Goal: Information Seeking & Learning: Learn about a topic

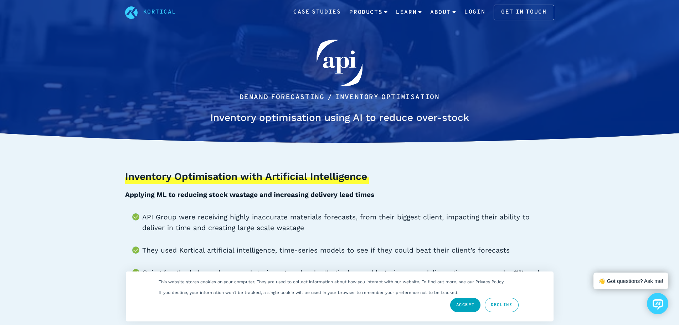
click at [244, 210] on div "Inventory Optimisation with Artificial Intelligence Applying ML to reducing sto…" at bounding box center [339, 240] width 429 height 142
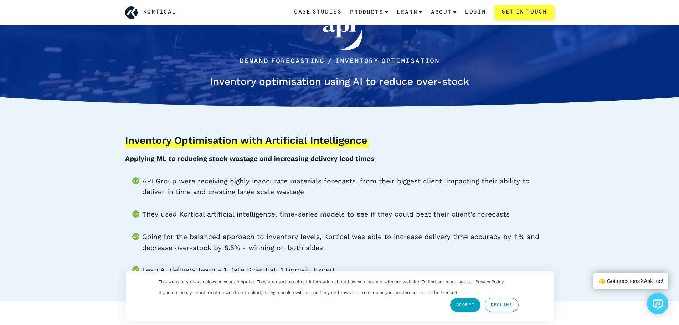
scroll to position [107, 0]
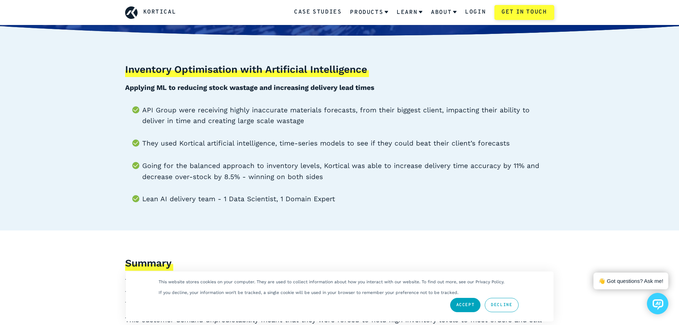
click at [236, 85] on b "Applying ML to reducing stock wastage and increasing delivery lead times" at bounding box center [249, 87] width 249 height 8
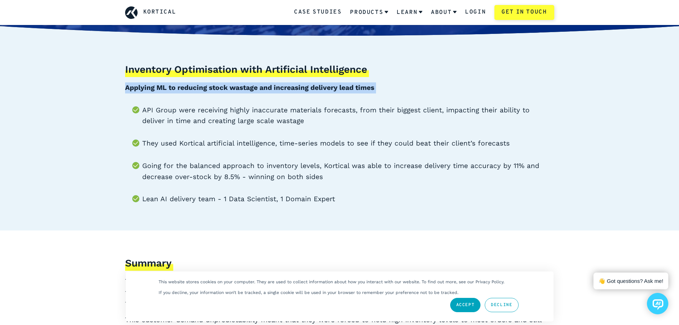
click at [236, 85] on b "Applying ML to reducing stock wastage and increasing delivery lead times" at bounding box center [249, 87] width 249 height 8
click at [221, 83] on b "Applying ML to reducing stock wastage and increasing delivery lead times" at bounding box center [249, 87] width 249 height 8
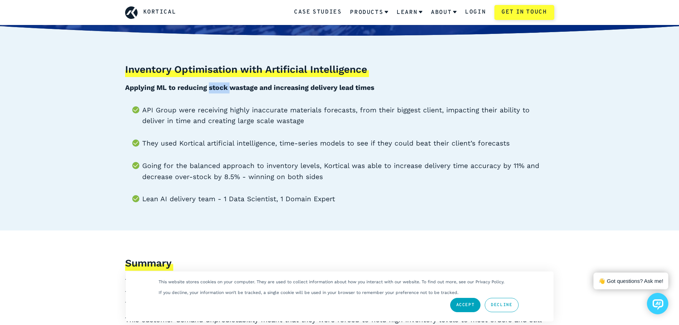
click at [221, 83] on b "Applying ML to reducing stock wastage and increasing delivery lead times" at bounding box center [249, 87] width 249 height 8
click at [232, 73] on h3 "Inventory Optimisation with Artificial Intelligence" at bounding box center [247, 70] width 244 height 14
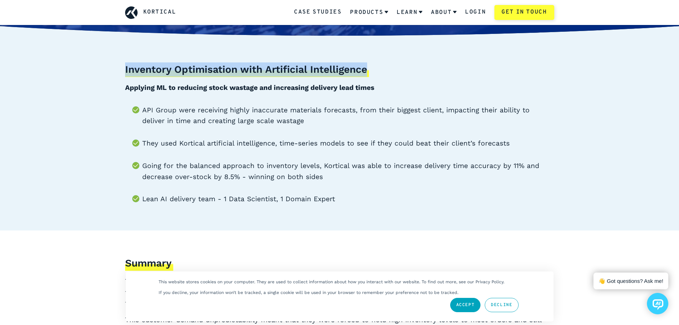
click at [232, 73] on h3 "Inventory Optimisation with Artificial Intelligence" at bounding box center [247, 70] width 244 height 14
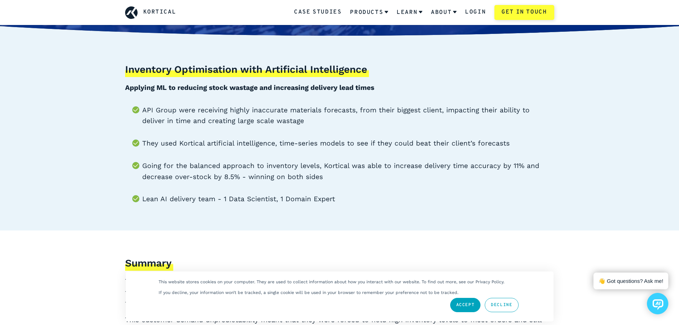
click at [237, 108] on li "API Group were receiving highly inaccurate materials forecasts, from their bigg…" at bounding box center [348, 116] width 412 height 22
click at [243, 94] on div "Inventory Optimisation with Artificial Intelligence Applying ML to reducing sto…" at bounding box center [339, 133] width 429 height 142
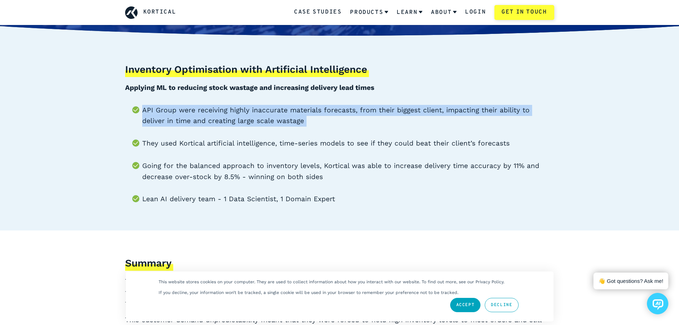
drag, startPoint x: 243, startPoint y: 94, endPoint x: 257, endPoint y: 83, distance: 17.3
click at [244, 93] on div "Inventory Optimisation with Artificial Intelligence Applying ML to reducing sto…" at bounding box center [339, 133] width 429 height 142
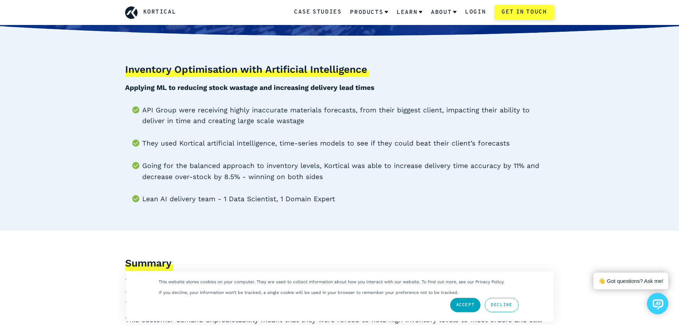
click at [257, 83] on p "Applying ML to reducing stock wastage and increasing delivery lead times" at bounding box center [339, 87] width 429 height 11
click at [258, 81] on div "Inventory Optimisation with Artificial Intelligence Applying ML to reducing sto…" at bounding box center [339, 133] width 429 height 142
click at [261, 74] on h3 "Inventory Optimisation with Artificial Intelligence" at bounding box center [247, 70] width 244 height 14
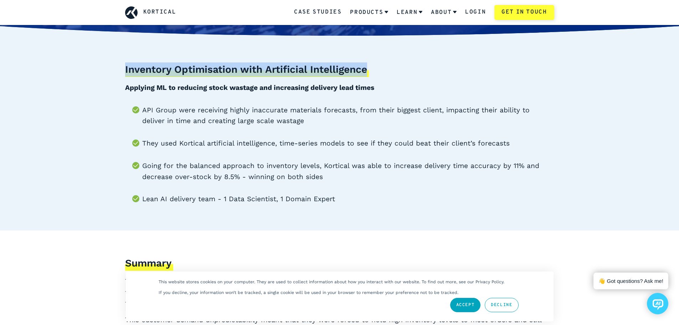
click at [261, 74] on h3 "Inventory Optimisation with Artificial Intelligence" at bounding box center [247, 70] width 244 height 14
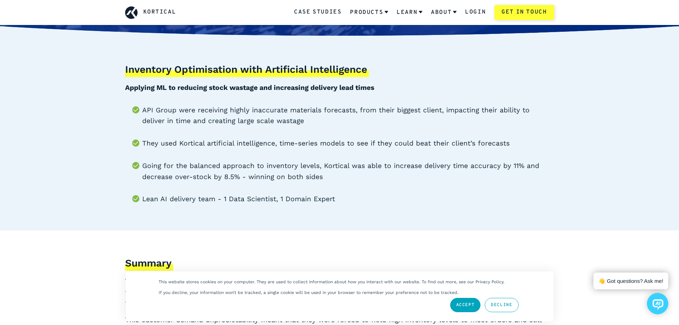
click at [256, 96] on div "Inventory Optimisation with Artificial Intelligence Applying ML to reducing sto…" at bounding box center [339, 133] width 429 height 142
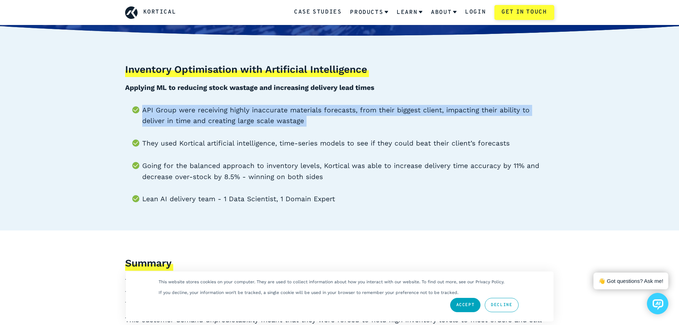
click at [256, 96] on div "Inventory Optimisation with Artificial Intelligence Applying ML to reducing sto…" at bounding box center [339, 133] width 429 height 142
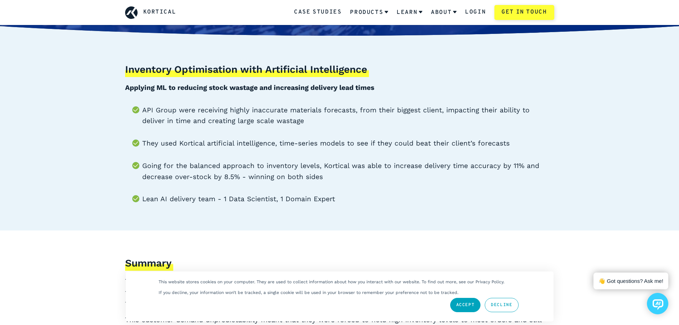
click at [257, 91] on b "Applying ML to reducing stock wastage and increasing delivery lead times" at bounding box center [249, 87] width 249 height 8
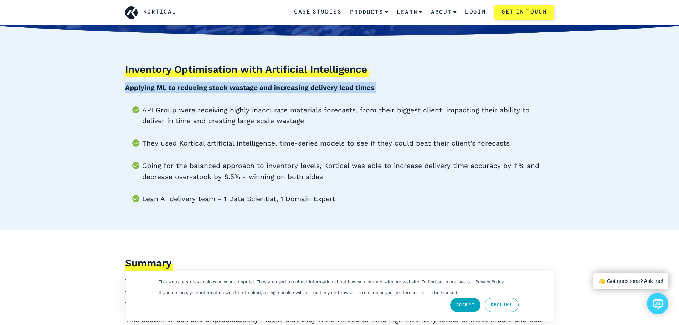
click at [257, 91] on b "Applying ML to reducing stock wastage and increasing delivery lead times" at bounding box center [249, 87] width 249 height 8
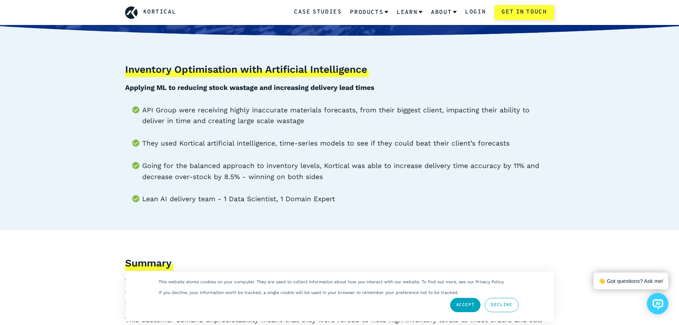
click at [275, 76] on h3 "Inventory Optimisation with Artificial Intelligence" at bounding box center [247, 70] width 244 height 14
click at [226, 112] on li "API Group were receiving highly inaccurate materials forecasts, from their bigg…" at bounding box center [348, 116] width 412 height 22
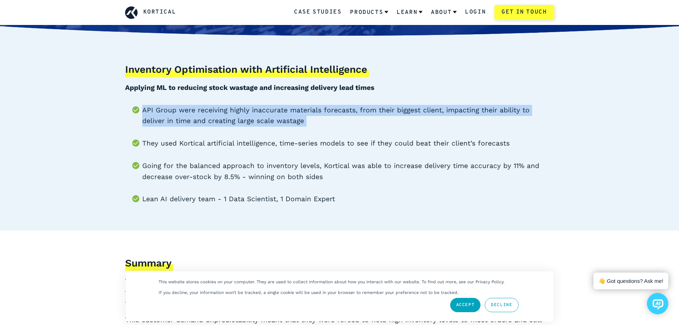
drag, startPoint x: 226, startPoint y: 112, endPoint x: 209, endPoint y: 115, distance: 17.5
click at [219, 114] on li "API Group were receiving highly inaccurate materials forecasts, from their bigg…" at bounding box center [348, 116] width 412 height 22
click at [205, 114] on li "API Group were receiving highly inaccurate materials forecasts, from their bigg…" at bounding box center [348, 116] width 412 height 22
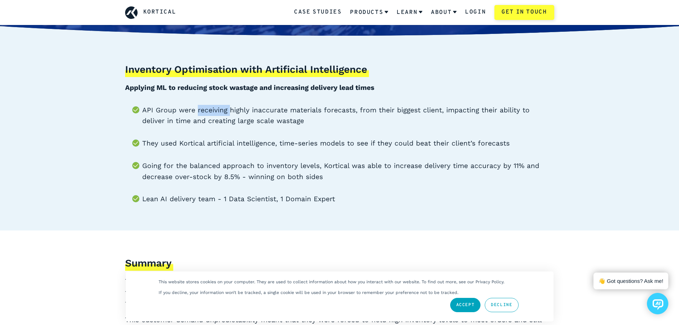
click at [205, 114] on li "API Group were receiving highly inaccurate materials forecasts, from their bigg…" at bounding box center [348, 116] width 412 height 22
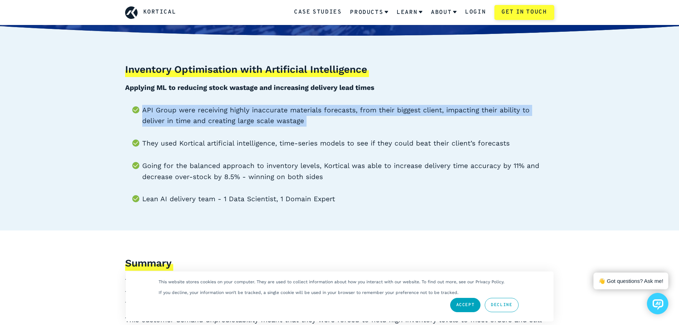
click at [205, 114] on li "API Group were receiving highly inaccurate materials forecasts, from their bigg…" at bounding box center [348, 116] width 412 height 22
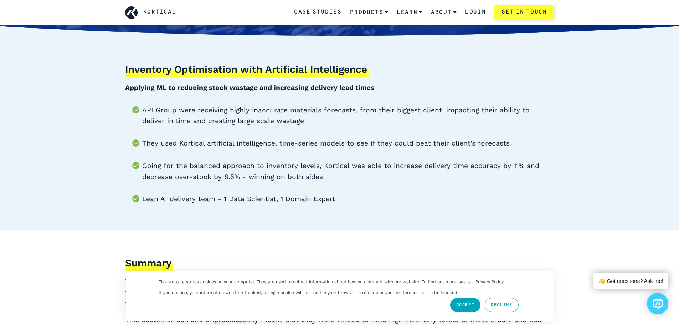
click at [200, 140] on li "They used Kortical artificial intelligence, time-series models to see if they c…" at bounding box center [348, 143] width 412 height 11
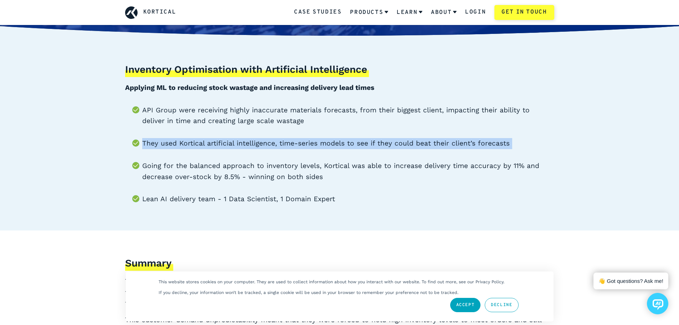
click at [200, 140] on li "They used Kortical artificial intelligence, time-series models to see if they c…" at bounding box center [348, 143] width 412 height 11
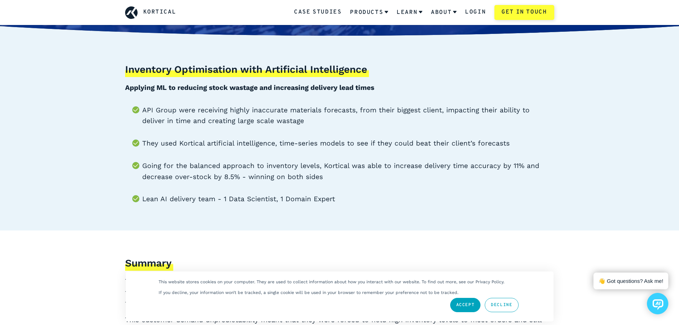
click at [225, 108] on li "API Group were receiving highly inaccurate materials forecasts, from their bigg…" at bounding box center [348, 116] width 412 height 22
click at [181, 140] on li "They used Kortical artificial intelligence, time-series models to see if they c…" at bounding box center [348, 143] width 412 height 11
click at [166, 142] on li "They used Kortical artificial intelligence, time-series models to see if they c…" at bounding box center [348, 143] width 412 height 11
click at [220, 170] on li "Going for the balanced approach to inventory levels, Kortical was able to incre…" at bounding box center [348, 171] width 412 height 22
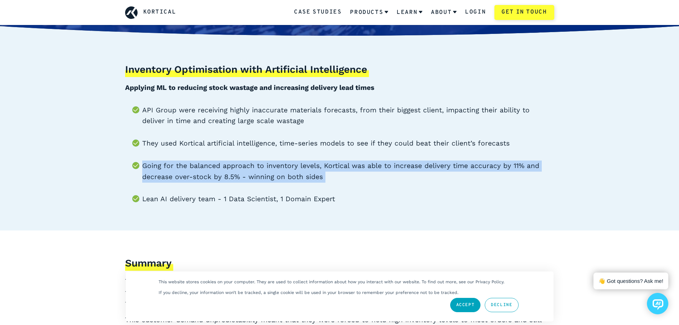
click at [220, 170] on li "Going for the balanced approach to inventory levels, Kortical was able to incre…" at bounding box center [348, 171] width 412 height 22
click at [209, 166] on li "Going for the balanced approach to inventory levels, Kortical was able to incre…" at bounding box center [348, 171] width 412 height 22
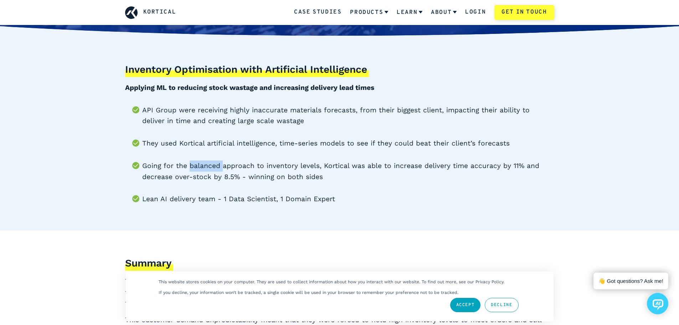
click at [209, 166] on li "Going for the balanced approach to inventory levels, Kortical was able to incre…" at bounding box center [348, 171] width 412 height 22
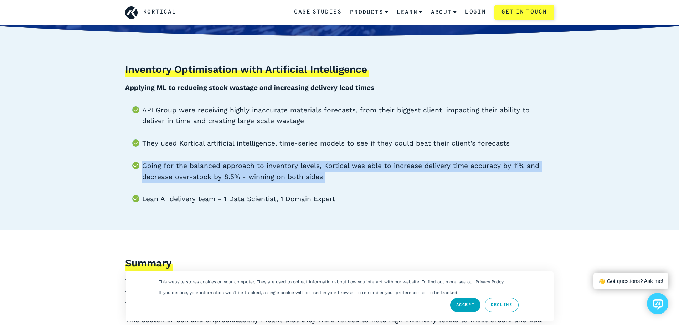
drag, startPoint x: 209, startPoint y: 166, endPoint x: 203, endPoint y: 171, distance: 7.1
click at [206, 168] on li "Going for the balanced approach to inventory levels, Kortical was able to incre…" at bounding box center [348, 171] width 412 height 22
click at [203, 171] on li "Going for the balanced approach to inventory levels, Kortical was able to incre…" at bounding box center [348, 171] width 412 height 22
drag, startPoint x: 202, startPoint y: 172, endPoint x: 189, endPoint y: 170, distance: 13.4
click at [189, 170] on li "Going for the balanced approach to inventory levels, Kortical was able to incre…" at bounding box center [348, 171] width 412 height 22
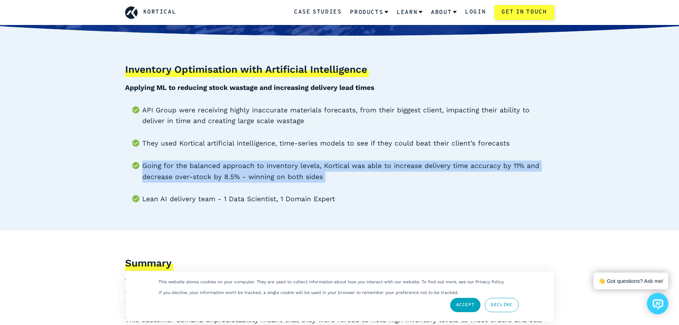
click at [189, 170] on li "Going for the balanced approach to inventory levels, Kortical was able to incre…" at bounding box center [348, 171] width 412 height 22
drag, startPoint x: 189, startPoint y: 170, endPoint x: 174, endPoint y: 168, distance: 15.4
click at [186, 170] on li "Going for the balanced approach to inventory levels, Kortical was able to incre…" at bounding box center [348, 171] width 412 height 22
click at [174, 168] on li "Going for the balanced approach to inventory levels, Kortical was able to incre…" at bounding box center [348, 171] width 412 height 22
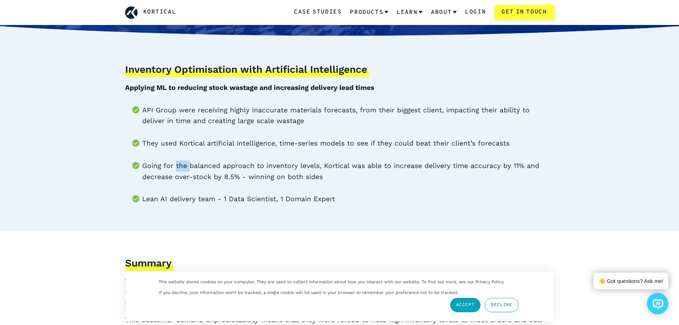
click at [174, 168] on li "Going for the balanced approach to inventory levels, Kortical was able to incre…" at bounding box center [348, 171] width 412 height 22
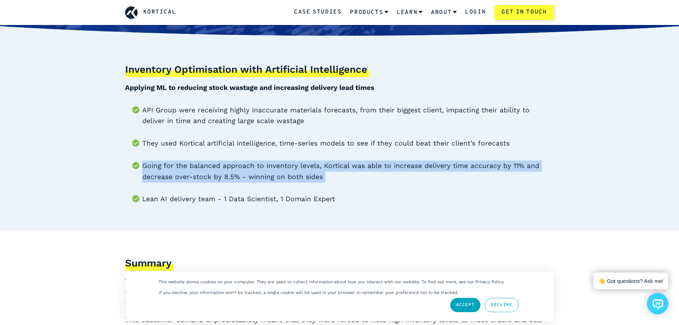
click at [174, 168] on li "Going for the balanced approach to inventory levels, Kortical was able to incre…" at bounding box center [348, 171] width 412 height 22
click at [161, 167] on li "Going for the balanced approach to inventory levels, Kortical was able to incre…" at bounding box center [348, 171] width 412 height 22
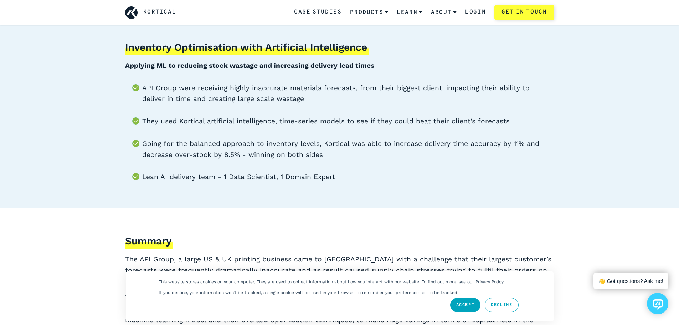
scroll to position [71, 0]
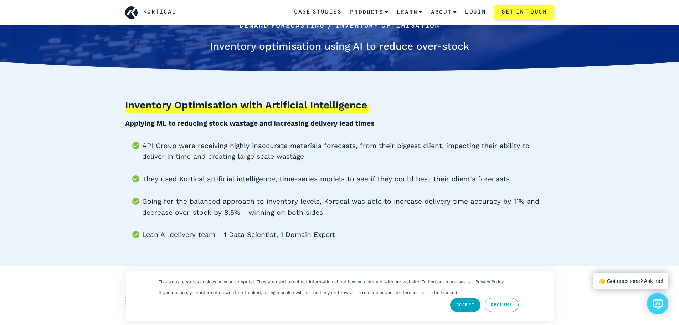
click at [166, 143] on li "API Group were receiving highly inaccurate materials forecasts, from their bigg…" at bounding box center [348, 151] width 412 height 22
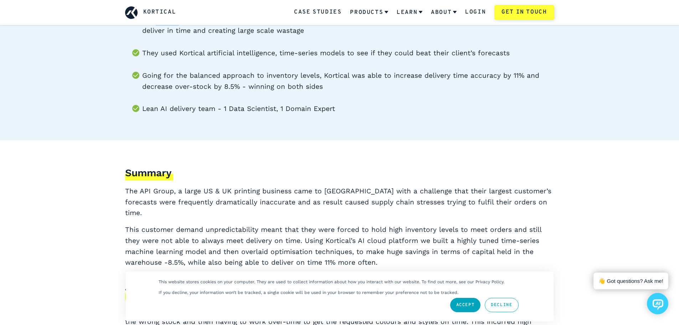
scroll to position [214, 0]
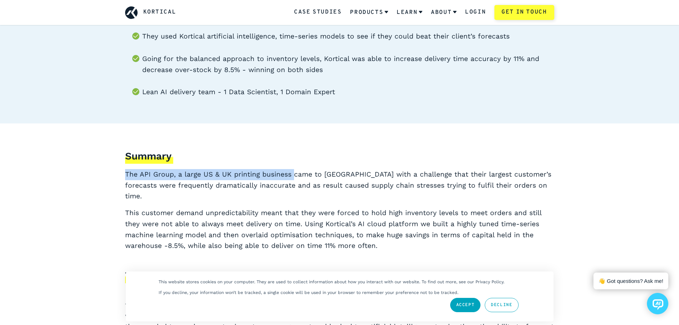
drag, startPoint x: 125, startPoint y: 170, endPoint x: 292, endPoint y: 175, distance: 166.9
click at [292, 175] on p "The API Group, a large US & UK printing business came to [GEOGRAPHIC_DATA] with…" at bounding box center [339, 185] width 429 height 33
copy p "The API Group, a large US & UK printing business"
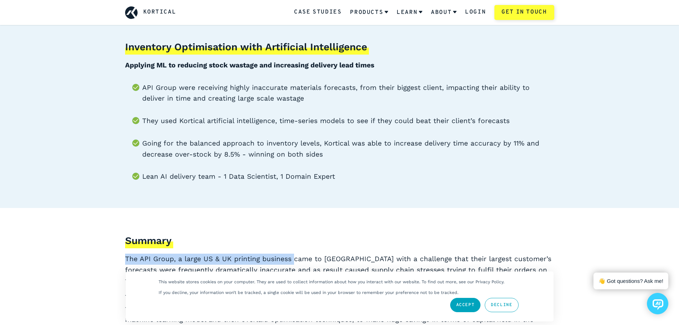
scroll to position [250, 0]
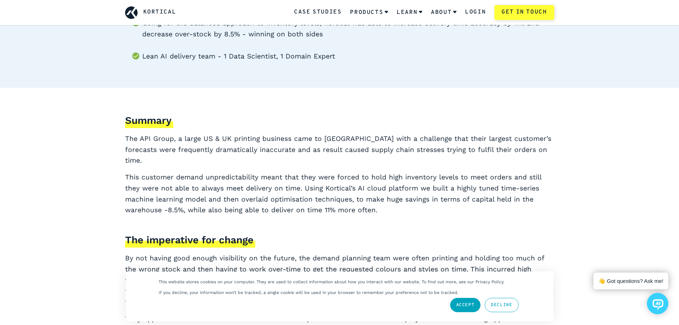
click at [255, 209] on div "Summary The API Group, a large US & UK printing business came to [GEOGRAPHIC_DA…" at bounding box center [339, 224] width 429 height 222
click at [223, 172] on p "This customer demand unpredictability meant that they were forced to hold high …" at bounding box center [339, 194] width 429 height 44
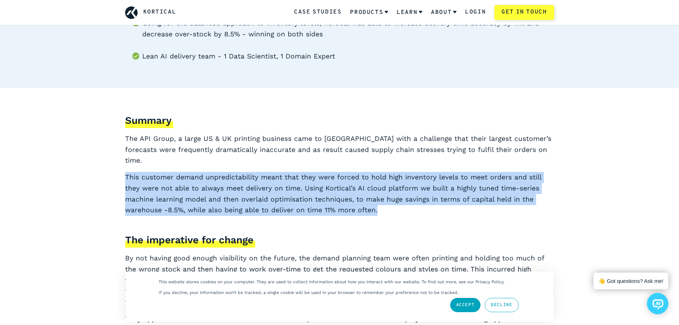
drag, startPoint x: 223, startPoint y: 171, endPoint x: 192, endPoint y: 178, distance: 32.1
click at [223, 172] on p "This customer demand unpredictability meant that they were forced to hold high …" at bounding box center [339, 194] width 429 height 44
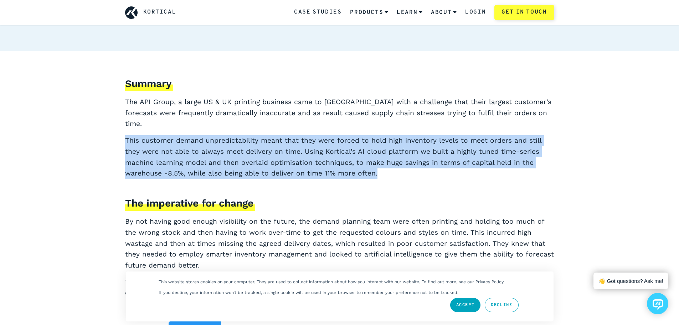
scroll to position [357, 0]
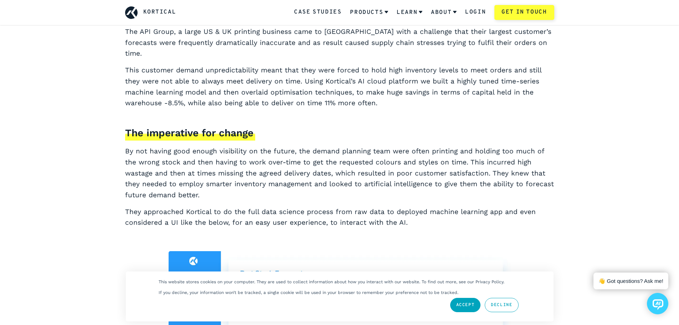
click at [234, 154] on p "By not having good enough visibility on the future, the demand planning team we…" at bounding box center [339, 173] width 429 height 55
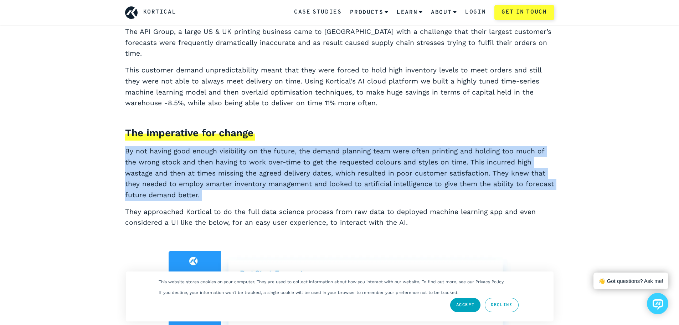
drag, startPoint x: 234, startPoint y: 154, endPoint x: 208, endPoint y: 148, distance: 26.2
click at [234, 153] on p "By not having good enough visibility on the future, the demand planning team we…" at bounding box center [339, 173] width 429 height 55
click at [202, 147] on p "By not having good enough visibility on the future, the demand planning team we…" at bounding box center [339, 173] width 429 height 55
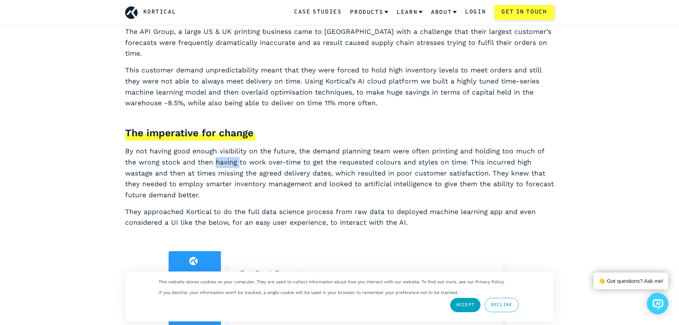
click at [202, 147] on p "By not having good enough visibility on the future, the demand planning team we…" at bounding box center [339, 173] width 429 height 55
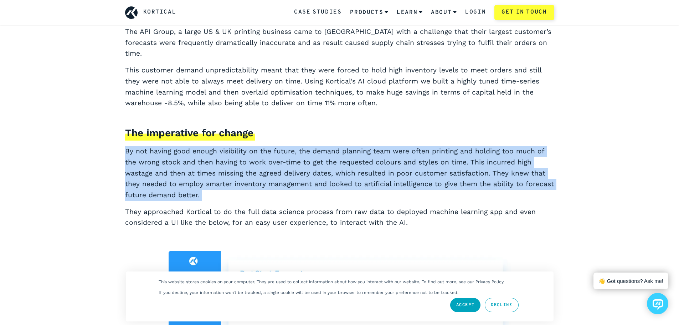
click at [202, 147] on p "By not having good enough visibility on the future, the demand planning team we…" at bounding box center [339, 173] width 429 height 55
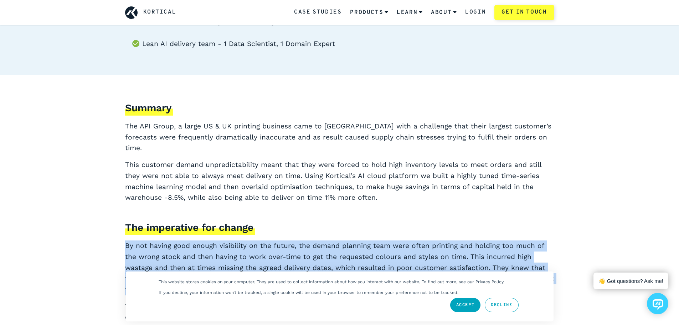
scroll to position [250, 0]
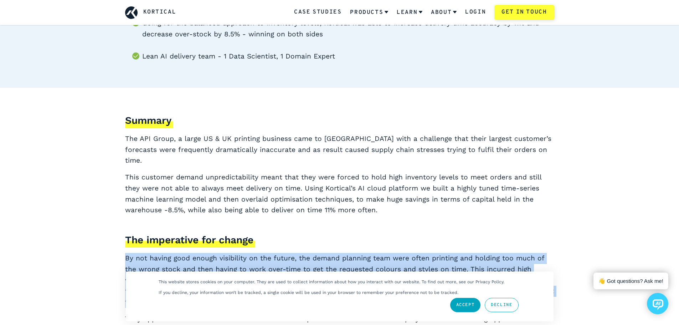
click at [284, 129] on div "Summary The API Group, a large US & UK printing business came to [GEOGRAPHIC_DA…" at bounding box center [339, 224] width 429 height 222
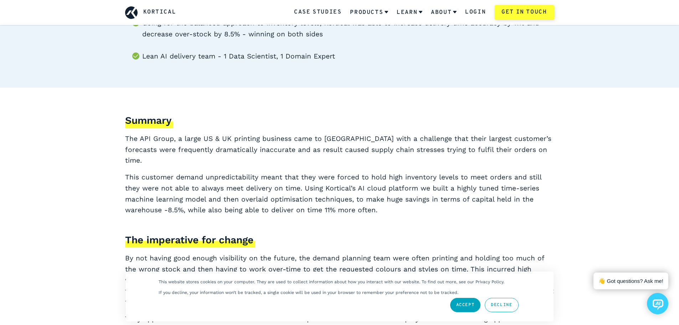
click at [351, 148] on p "The API Group, a large US & UK printing business came to [GEOGRAPHIC_DATA] with…" at bounding box center [339, 149] width 429 height 33
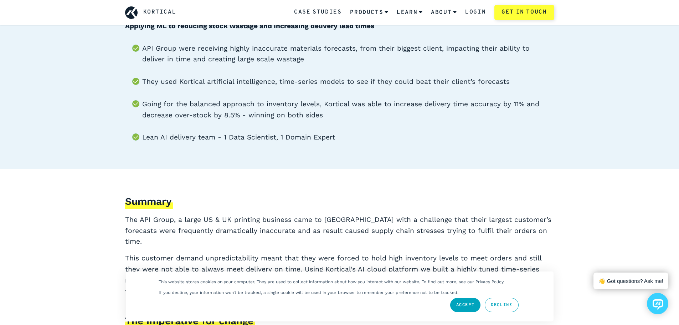
scroll to position [107, 0]
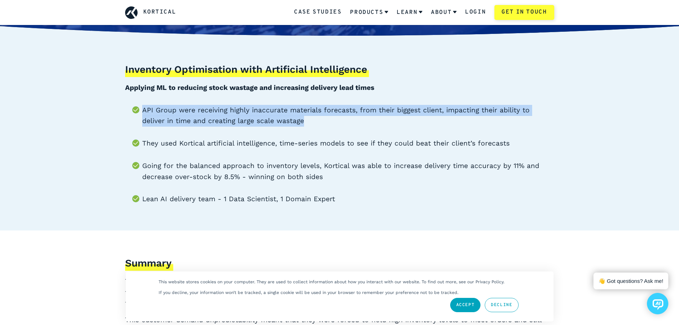
drag, startPoint x: 144, startPoint y: 110, endPoint x: 319, endPoint y: 77, distance: 178.2
click at [280, 117] on li "API Group were receiving highly inaccurate materials forecasts, from their bigg…" at bounding box center [348, 116] width 412 height 22
copy li "API Group were receiving highly inaccurate materials forecasts, from their bigg…"
click at [288, 153] on ul "API Group were receiving highly inaccurate materials forecasts, from their bigg…" at bounding box center [339, 155] width 429 height 100
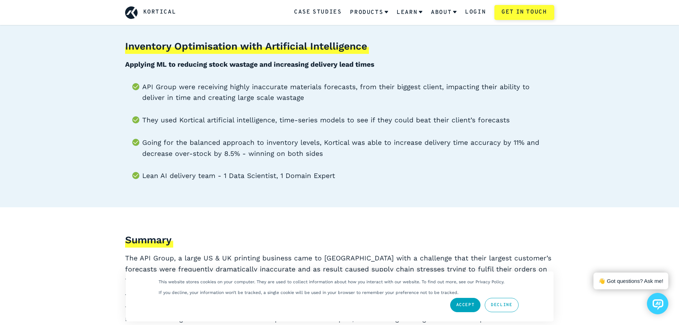
scroll to position [143, 0]
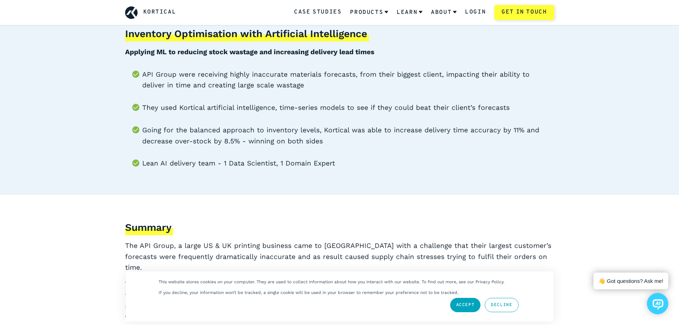
click at [179, 128] on li "Going for the balanced approach to inventory levels, Kortical was able to incre…" at bounding box center [348, 136] width 412 height 22
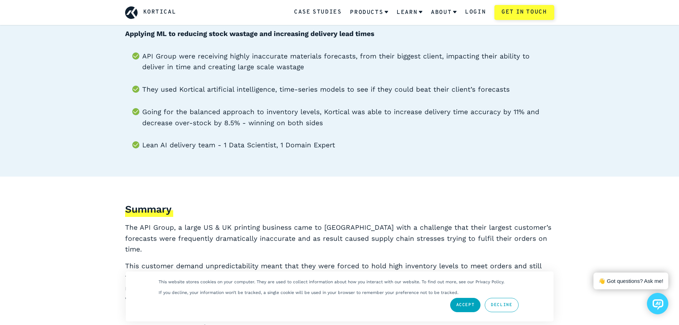
scroll to position [178, 0]
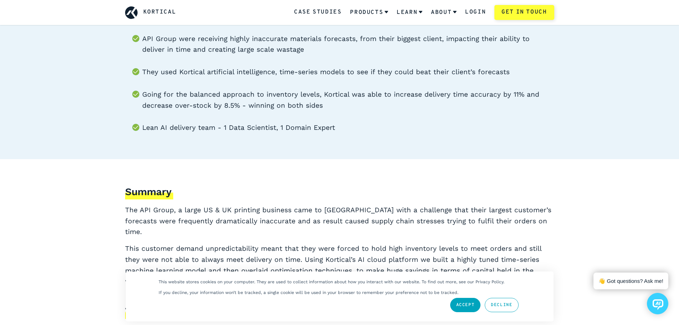
click at [238, 95] on li "Going for the balanced approach to inventory levels, Kortical was able to incre…" at bounding box center [348, 100] width 412 height 22
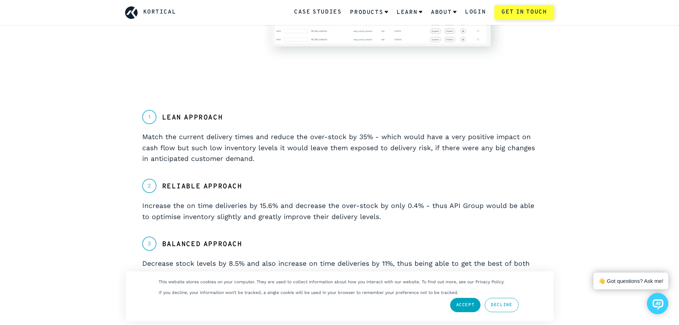
scroll to position [1177, 0]
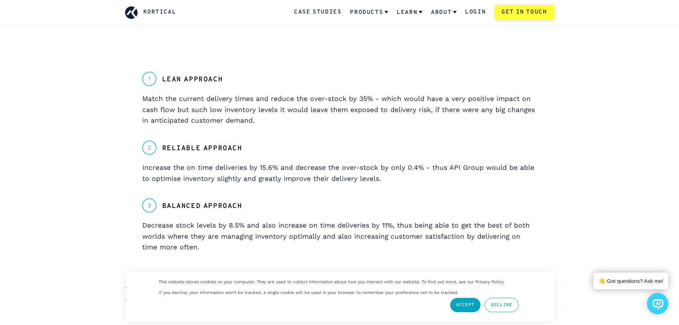
click at [427, 81] on div "1 Lean approach" at bounding box center [339, 83] width 395 height 22
click at [427, 93] on p "Match the current delivery times and reduce the over-stock by 35% - which would…" at bounding box center [339, 109] width 395 height 33
click at [361, 106] on p "Match the current delivery times and reduce the over-stock by 35% - which would…" at bounding box center [339, 109] width 395 height 33
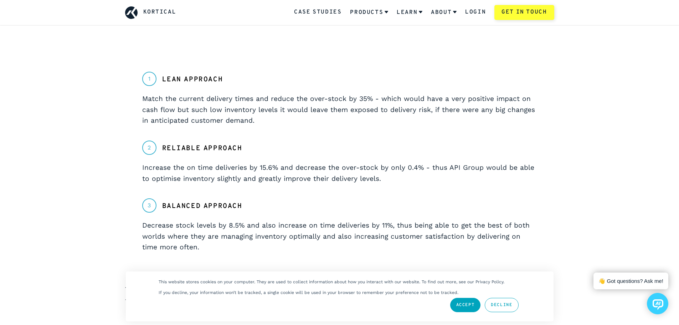
click at [361, 106] on p "Match the current delivery times and reduce the over-stock by 35% - which would…" at bounding box center [339, 109] width 395 height 33
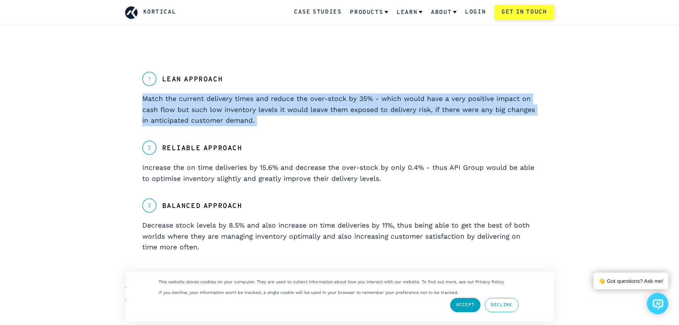
click at [361, 106] on p "Match the current delivery times and reduce the over-stock by 35% - which would…" at bounding box center [339, 109] width 395 height 33
click at [367, 97] on p "Match the current delivery times and reduce the over-stock by 35% - which would…" at bounding box center [339, 109] width 395 height 33
drag, startPoint x: 367, startPoint y: 97, endPoint x: 292, endPoint y: 100, distance: 74.6
click at [360, 100] on p "Match the current delivery times and reduce the over-stock by 35% - which would…" at bounding box center [339, 109] width 395 height 33
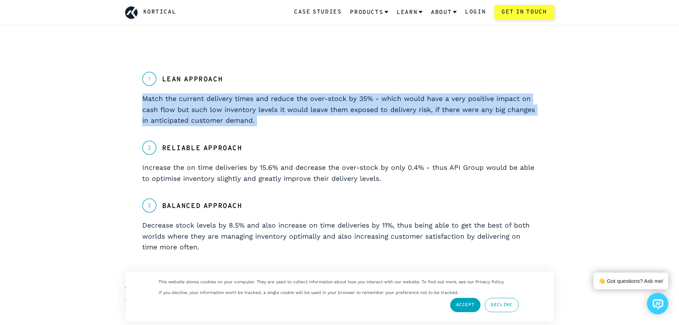
click at [278, 98] on p "Match the current delivery times and reduce the over-stock by 35% - which would…" at bounding box center [339, 109] width 395 height 33
drag, startPoint x: 278, startPoint y: 98, endPoint x: 588, endPoint y: 89, distance: 309.3
click at [279, 98] on p "Match the current delivery times and reduce the over-stock by 35% - which would…" at bounding box center [339, 109] width 395 height 33
click at [458, 95] on p "Match the current delivery times and reduce the over-stock by 35% - which would…" at bounding box center [339, 109] width 395 height 33
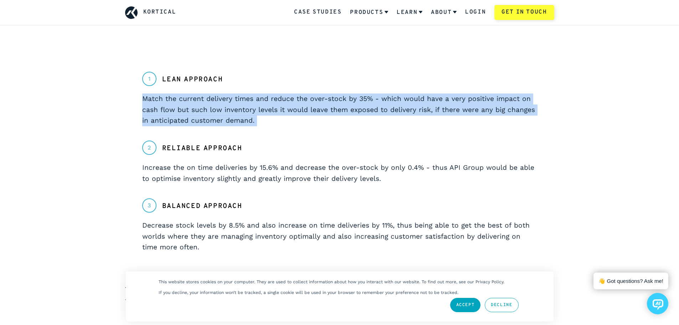
click at [311, 93] on p "Match the current delivery times and reduce the over-stock by 35% - which would…" at bounding box center [339, 109] width 395 height 33
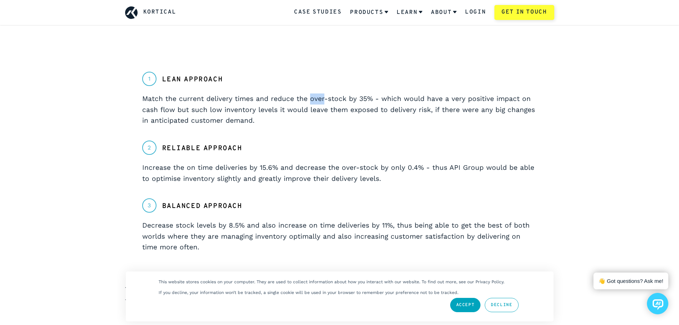
click at [311, 93] on p "Match the current delivery times and reduce the over-stock by 35% - which would…" at bounding box center [339, 109] width 395 height 33
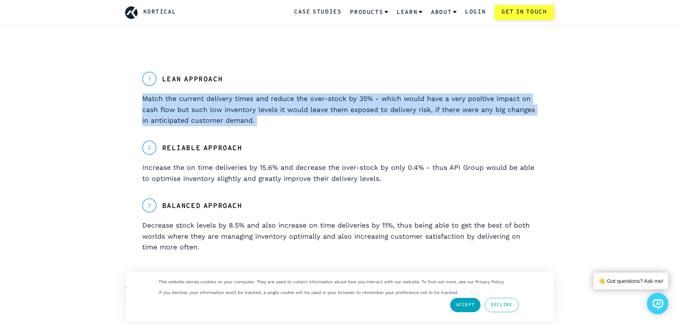
click at [311, 93] on p "Match the current delivery times and reduce the over-stock by 35% - which would…" at bounding box center [339, 109] width 395 height 33
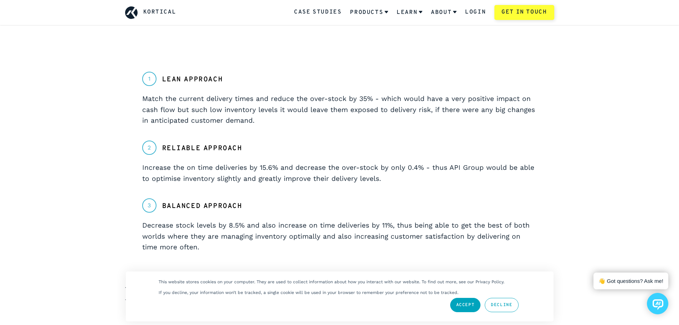
click at [287, 163] on p "Increase the on time deliveries by 15.6% and decrease the over-stock by only 0.…" at bounding box center [339, 173] width 395 height 22
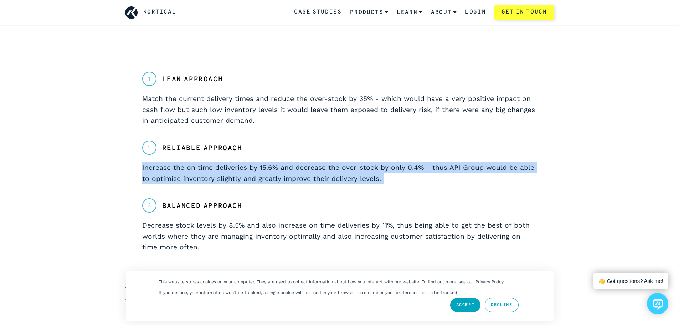
drag, startPoint x: 287, startPoint y: 163, endPoint x: 252, endPoint y: 164, distance: 35.3
click at [283, 165] on p "Increase the on time deliveries by 15.6% and decrease the over-stock by only 0.…" at bounding box center [339, 173] width 395 height 22
click at [188, 166] on p "Increase the on time deliveries by 15.6% and decrease the over-stock by only 0.…" at bounding box center [339, 173] width 395 height 22
click at [184, 162] on p "Increase the on time deliveries by 15.6% and decrease the over-stock by only 0.…" at bounding box center [339, 173] width 395 height 22
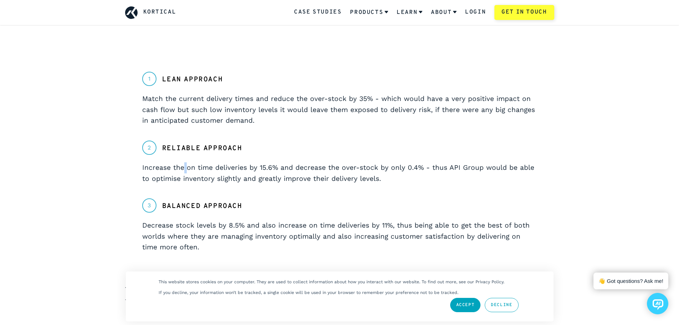
click at [184, 162] on p "Increase the on time deliveries by 15.6% and decrease the over-stock by only 0.…" at bounding box center [339, 173] width 395 height 22
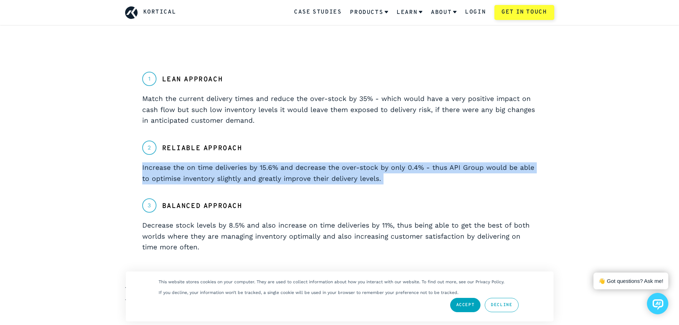
click at [184, 162] on p "Increase the on time deliveries by 15.6% and decrease the over-stock by only 0.…" at bounding box center [339, 173] width 395 height 22
click at [263, 162] on p "Increase the on time deliveries by 15.6% and decrease the over-stock by only 0.…" at bounding box center [339, 173] width 395 height 22
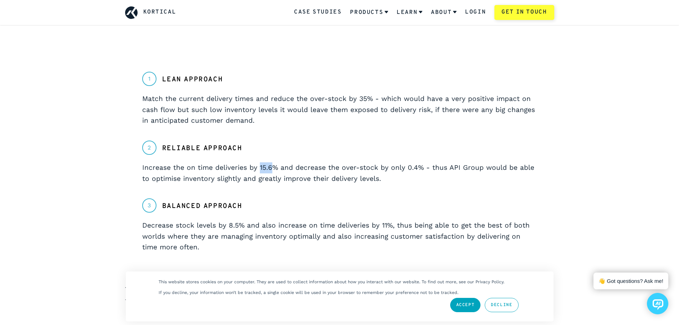
click at [263, 162] on p "Increase the on time deliveries by 15.6% and decrease the over-stock by only 0.…" at bounding box center [339, 173] width 395 height 22
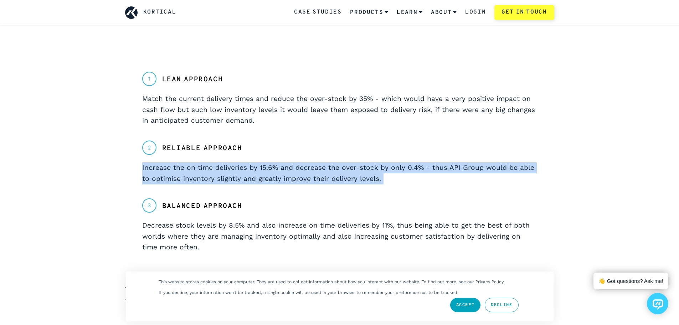
click at [263, 162] on p "Increase the on time deliveries by 15.6% and decrease the over-stock by only 0.…" at bounding box center [339, 173] width 395 height 22
click at [338, 162] on p "Increase the on time deliveries by 15.6% and decrease the over-stock by only 0.…" at bounding box center [339, 173] width 395 height 22
drag, startPoint x: 338, startPoint y: 156, endPoint x: 306, endPoint y: 160, distance: 32.6
click at [337, 162] on p "Increase the on time deliveries by 15.6% and decrease the over-stock by only 0.…" at bounding box center [339, 173] width 395 height 22
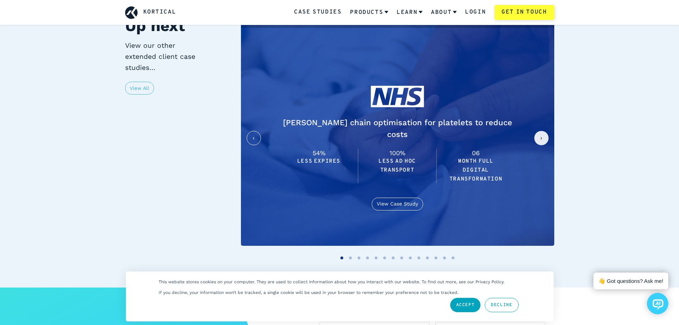
scroll to position [1925, 0]
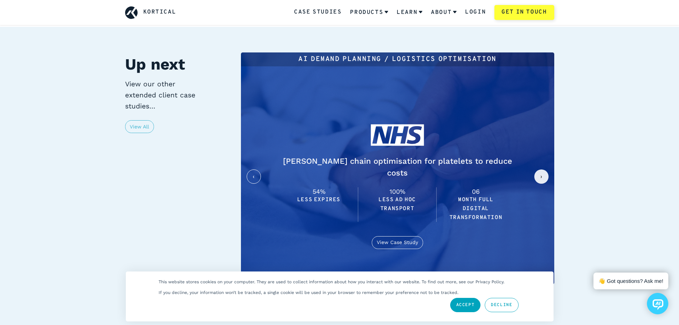
click at [185, 148] on div "Up next View our other extended client case studies… View All" at bounding box center [166, 176] width 116 height 248
click at [547, 169] on button "next slide / item" at bounding box center [541, 176] width 14 height 14
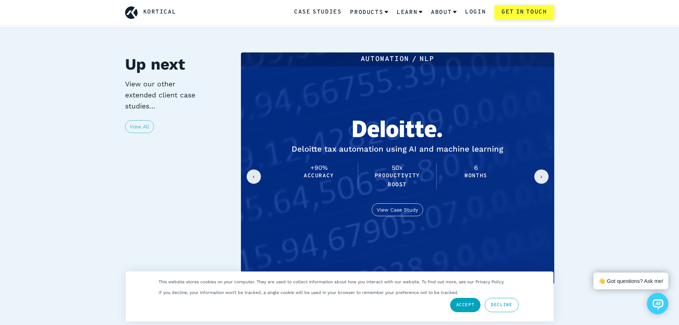
click at [547, 169] on button "next slide / item" at bounding box center [541, 176] width 14 height 14
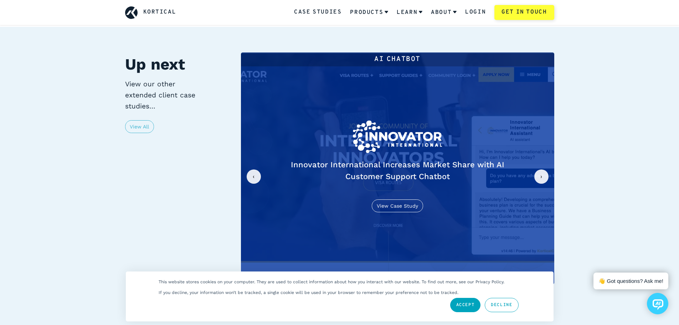
click at [547, 169] on button "next slide / item" at bounding box center [541, 176] width 14 height 14
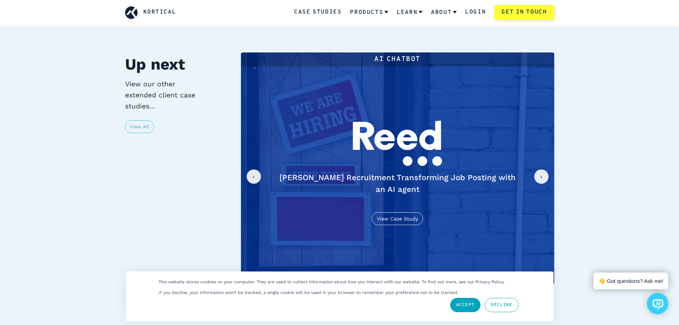
click at [547, 169] on button "next slide / item" at bounding box center [541, 176] width 14 height 14
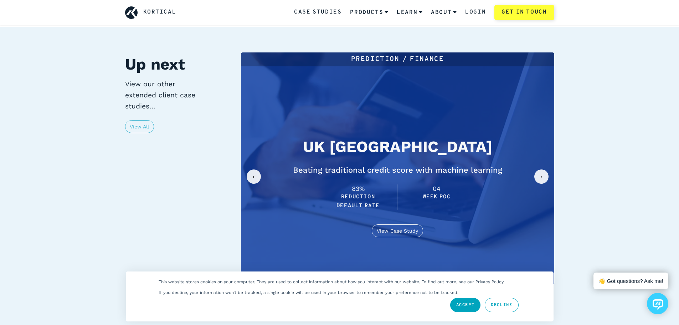
click at [547, 169] on button "next slide / item" at bounding box center [541, 176] width 14 height 14
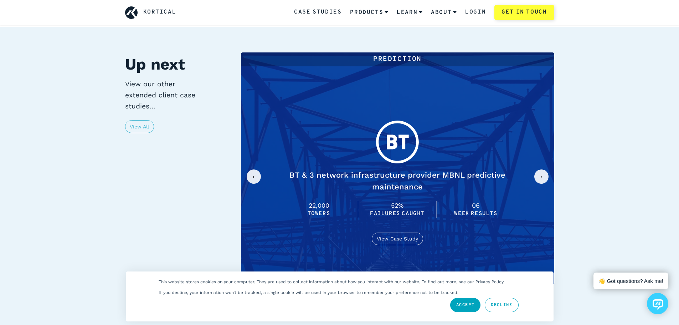
click at [547, 169] on button "next slide / item" at bounding box center [541, 176] width 14 height 14
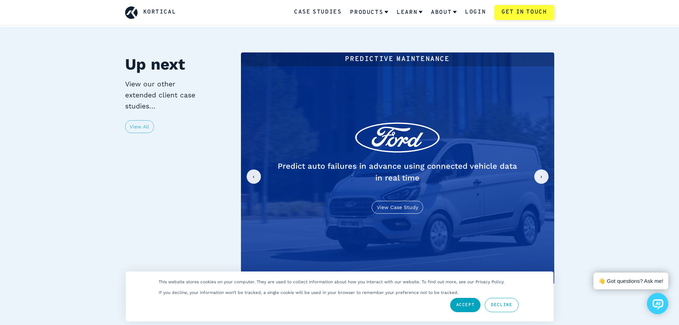
click at [547, 169] on button "next slide / item" at bounding box center [541, 176] width 14 height 14
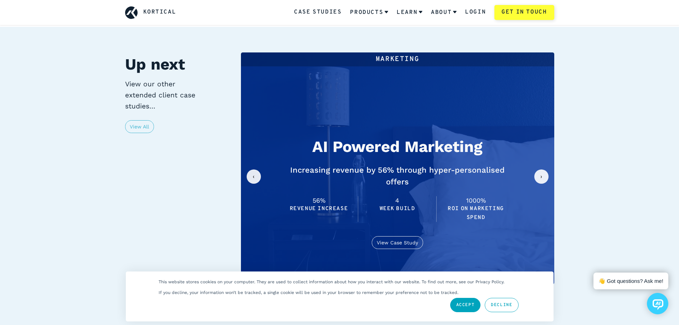
click at [547, 169] on button "next slide / item" at bounding box center [541, 176] width 14 height 14
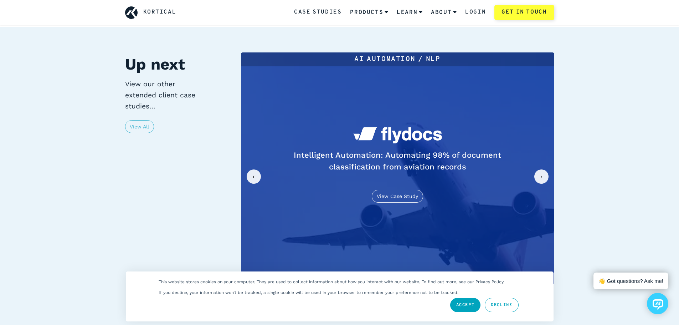
click at [252, 169] on button "previous slide / item" at bounding box center [254, 176] width 14 height 14
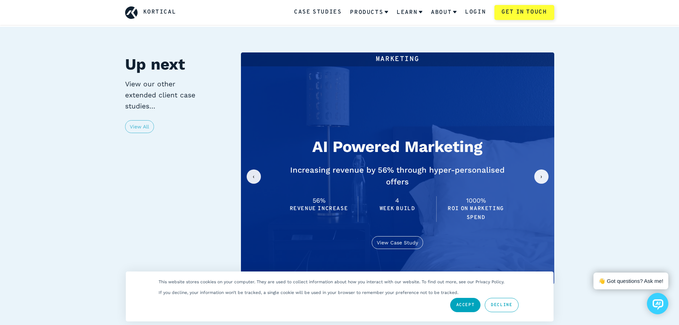
click at [252, 169] on button "previous slide / item" at bounding box center [254, 176] width 14 height 14
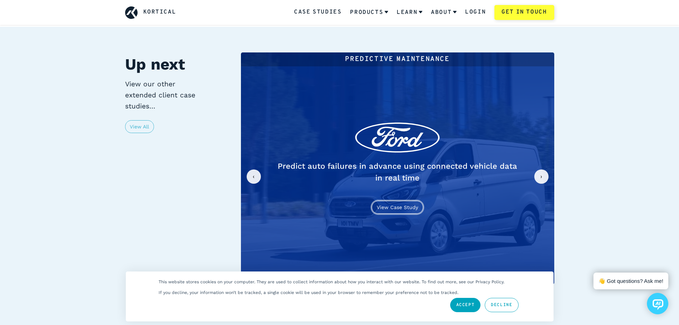
drag, startPoint x: 404, startPoint y: 193, endPoint x: 419, endPoint y: 183, distance: 18.5
click at [404, 193] on div "AI demand planning / Logistics optimisation [PERSON_NAME] chain optimisation fo…" at bounding box center [397, 168] width 313 height 232
click at [390, 201] on link "View Case Study" at bounding box center [397, 207] width 51 height 13
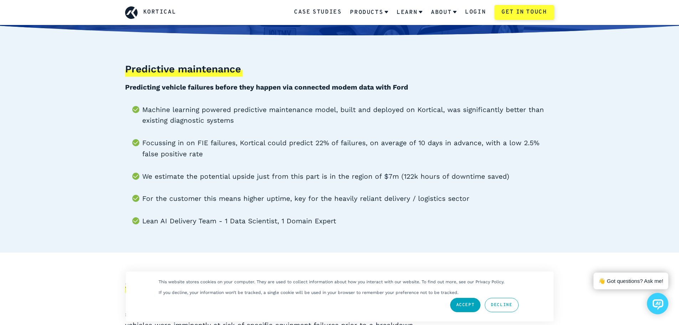
scroll to position [107, 0]
click at [474, 303] on link "Accept" at bounding box center [465, 305] width 31 height 14
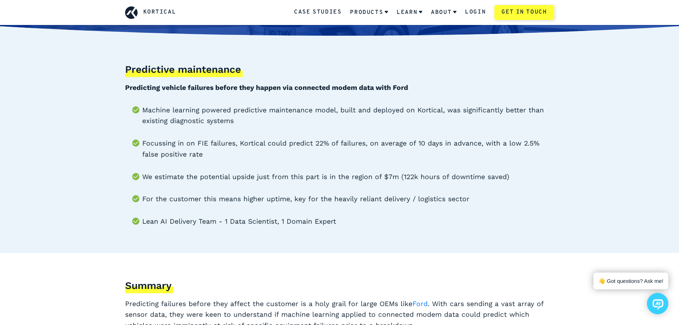
click at [78, 159] on section "Predictive maintenance Predicting vehicle failures before they happen via conne…" at bounding box center [339, 131] width 679 height 244
click at [205, 87] on b "Predicting vehicle failures before they happen via connected modem data with Fo…" at bounding box center [266, 87] width 283 height 8
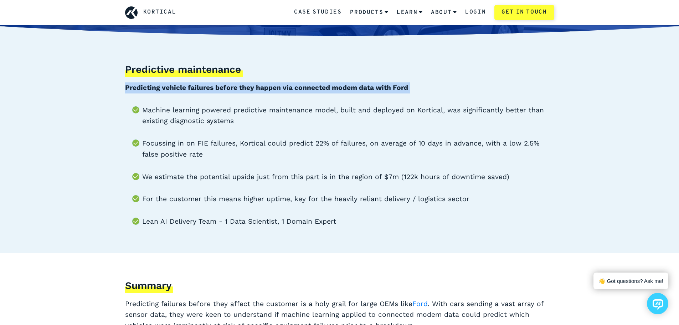
drag, startPoint x: 205, startPoint y: 87, endPoint x: 216, endPoint y: 86, distance: 11.8
click at [211, 86] on b "Predicting vehicle failures before they happen via connected modem data with Fo…" at bounding box center [266, 87] width 283 height 8
click at [338, 84] on b "Predicting vehicle failures before they happen via connected modem data with Fo…" at bounding box center [266, 87] width 283 height 8
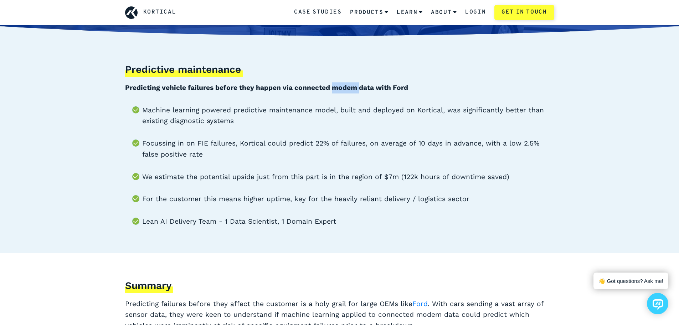
click at [338, 84] on b "Predicting vehicle failures before they happen via connected modem data with Fo…" at bounding box center [266, 87] width 283 height 8
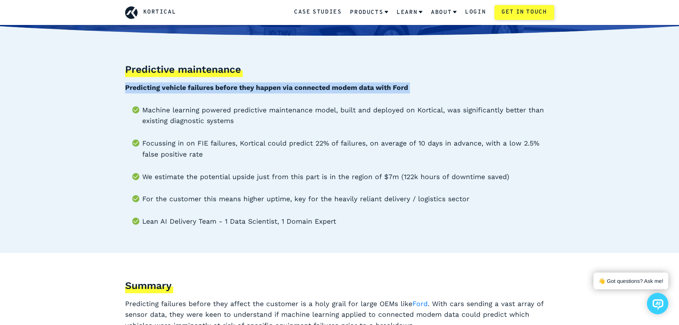
drag, startPoint x: 338, startPoint y: 84, endPoint x: 304, endPoint y: 89, distance: 33.9
click at [335, 86] on b "Predicting vehicle failures before they happen via connected modem data with Fo…" at bounding box center [266, 87] width 283 height 8
click at [298, 89] on b "Predicting vehicle failures before they happen via connected modem data with Fo…" at bounding box center [266, 87] width 283 height 8
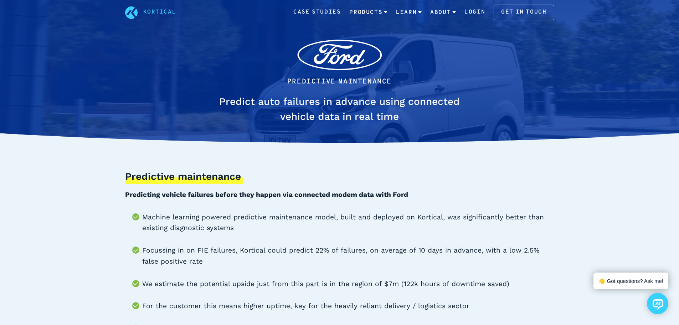
click at [317, 103] on h1 "Predict auto failures in advance using connected vehicle data in real time" at bounding box center [340, 109] width 268 height 30
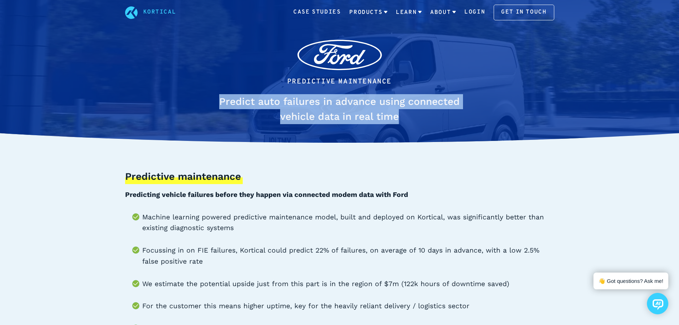
click at [317, 103] on h1 "Predict auto failures in advance using connected vehicle data in real time" at bounding box center [340, 109] width 268 height 30
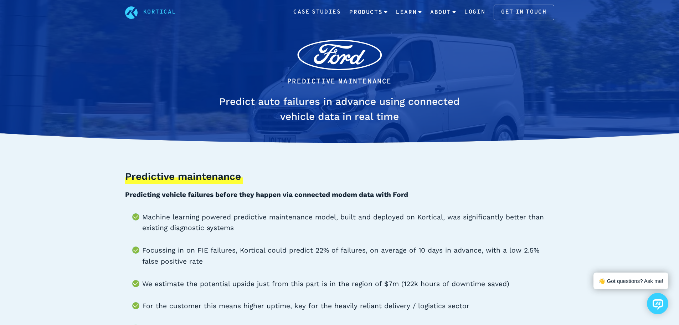
click at [228, 227] on li "Machine learning powered predictive maintenance model, built and deployed on Ko…" at bounding box center [348, 223] width 412 height 22
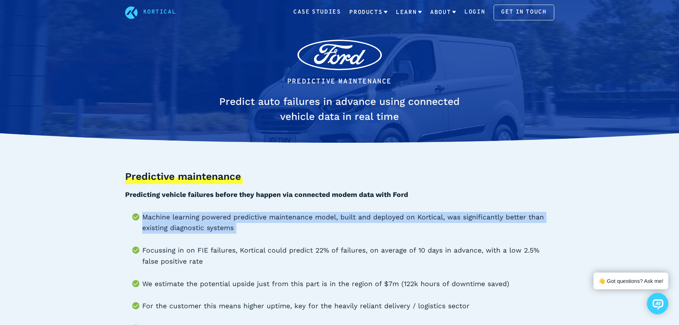
drag, startPoint x: 228, startPoint y: 227, endPoint x: 197, endPoint y: 224, distance: 31.3
click at [214, 226] on li "Machine learning powered predictive maintenance model, built and deployed on Ko…" at bounding box center [348, 223] width 412 height 22
click at [172, 219] on li "Machine learning powered predictive maintenance model, built and deployed on Ko…" at bounding box center [348, 223] width 412 height 22
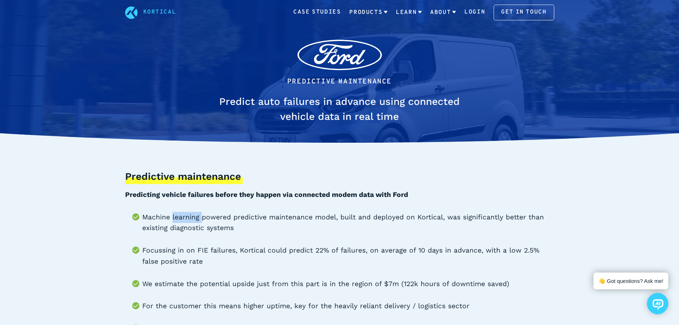
click at [172, 219] on li "Machine learning powered predictive maintenance model, built and deployed on Ko…" at bounding box center [348, 223] width 412 height 22
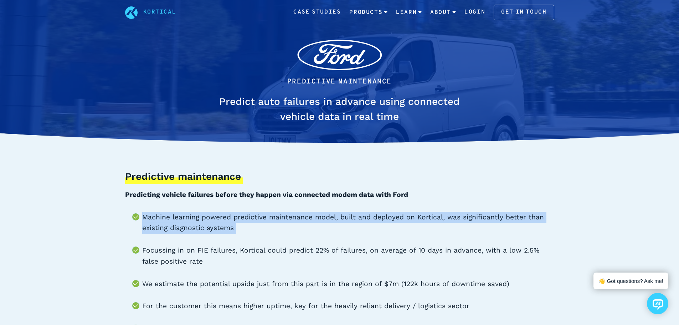
drag, startPoint x: 172, startPoint y: 219, endPoint x: 176, endPoint y: 224, distance: 6.3
click at [173, 220] on li "Machine learning powered predictive maintenance model, built and deployed on Ko…" at bounding box center [348, 223] width 412 height 22
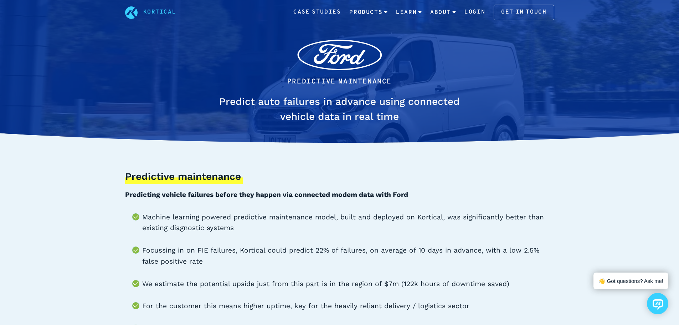
click at [228, 247] on li "Focussing in on FIE failures, Kortical could predict 22% of failures, on averag…" at bounding box center [348, 256] width 412 height 22
click at [256, 226] on li "Machine learning powered predictive maintenance model, built and deployed on Ko…" at bounding box center [348, 223] width 412 height 22
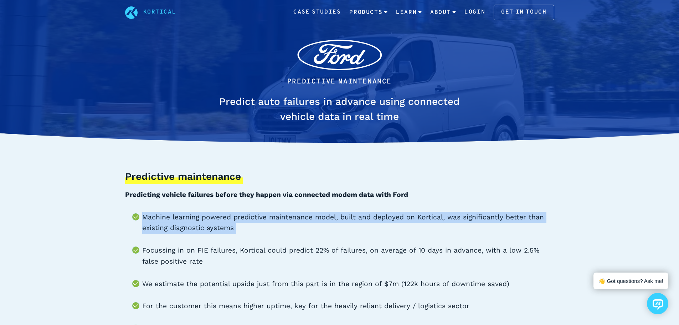
click at [256, 226] on li "Machine learning powered predictive maintenance model, built and deployed on Ko…" at bounding box center [348, 223] width 412 height 22
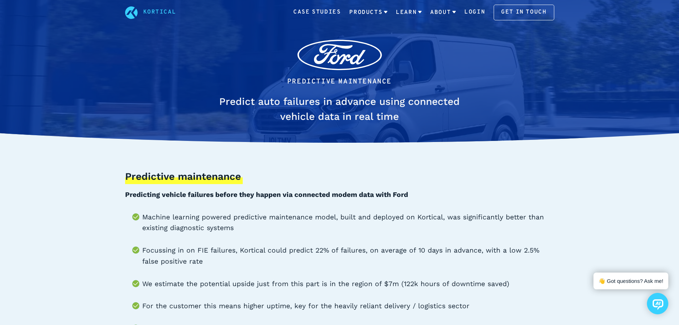
click at [260, 251] on li "Focussing in on FIE failures, Kortical could predict 22% of failures, on averag…" at bounding box center [348, 256] width 412 height 22
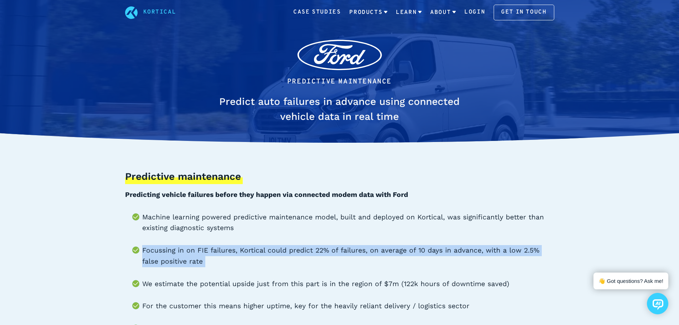
click at [260, 252] on li "Focussing in on FIE failures, Kortical could predict 22% of failures, on averag…" at bounding box center [348, 256] width 412 height 22
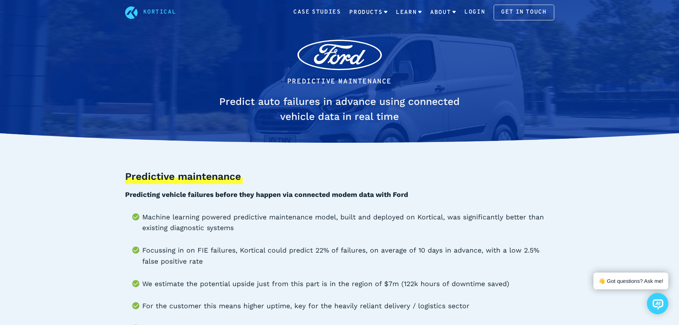
click at [272, 227] on li "Machine learning powered predictive maintenance model, built and deployed on Ko…" at bounding box center [348, 223] width 412 height 22
click at [283, 245] on li "Focussing in on FIE failures, Kortical could predict 22% of failures, on averag…" at bounding box center [348, 256] width 412 height 22
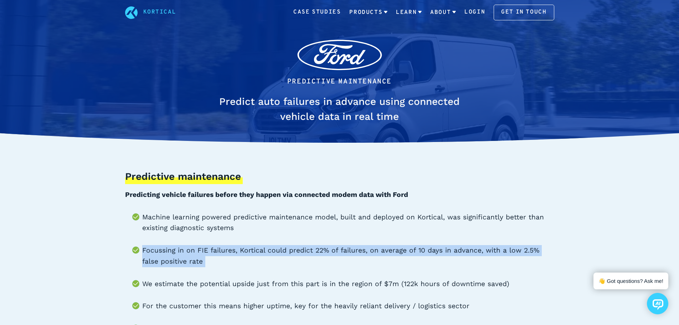
drag, startPoint x: 283, startPoint y: 245, endPoint x: 319, endPoint y: 248, distance: 36.2
click at [312, 247] on li "Focussing in on FIE failures, Kortical could predict 22% of failures, on averag…" at bounding box center [348, 256] width 412 height 22
click at [433, 247] on li "Focussing in on FIE failures, Kortical could predict 22% of failures, on averag…" at bounding box center [348, 256] width 412 height 22
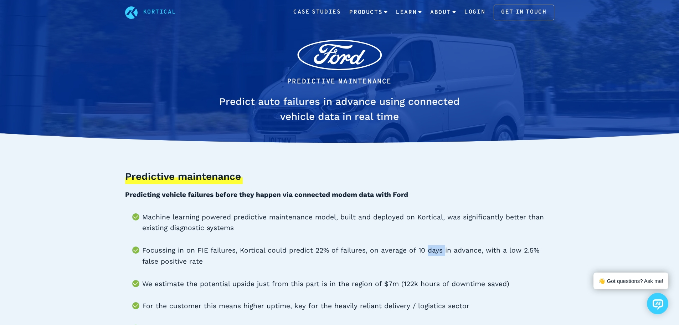
click at [433, 247] on li "Focussing in on FIE failures, Kortical could predict 22% of failures, on averag…" at bounding box center [348, 256] width 412 height 22
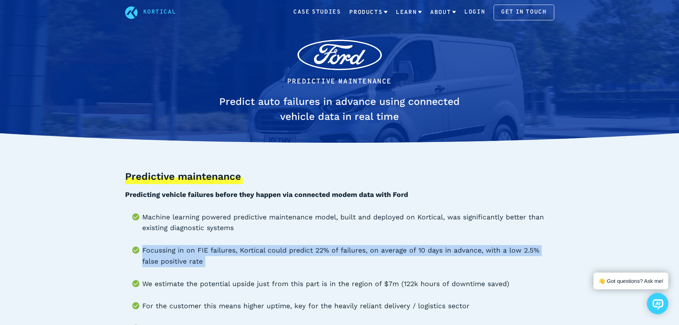
drag, startPoint x: 433, startPoint y: 247, endPoint x: 394, endPoint y: 248, distance: 38.5
click at [418, 248] on li "Focussing in on FIE failures, Kortical could predict 22% of failures, on averag…" at bounding box center [348, 256] width 412 height 22
click at [394, 248] on li "Focussing in on FIE failures, Kortical could predict 22% of failures, on averag…" at bounding box center [348, 256] width 412 height 22
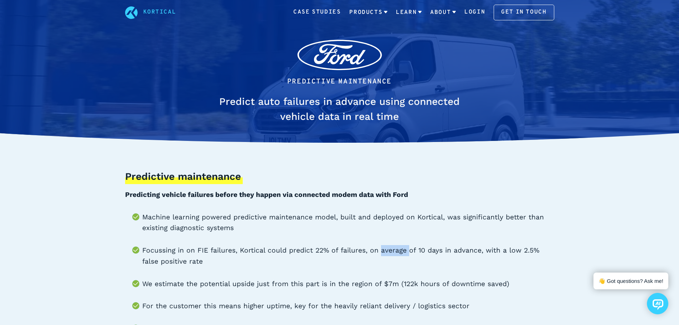
click at [394, 248] on li "Focussing in on FIE failures, Kortical could predict 22% of failures, on averag…" at bounding box center [348, 256] width 412 height 22
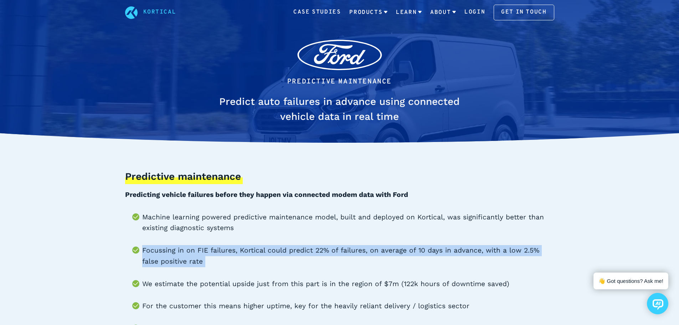
drag, startPoint x: 394, startPoint y: 248, endPoint x: 304, endPoint y: 249, distance: 89.9
click at [386, 249] on li "Focussing in on FIE failures, Kortical could predict 22% of failures, on averag…" at bounding box center [348, 256] width 412 height 22
click at [304, 249] on li "Focussing in on FIE failures, Kortical could predict 22% of failures, on averag…" at bounding box center [348, 256] width 412 height 22
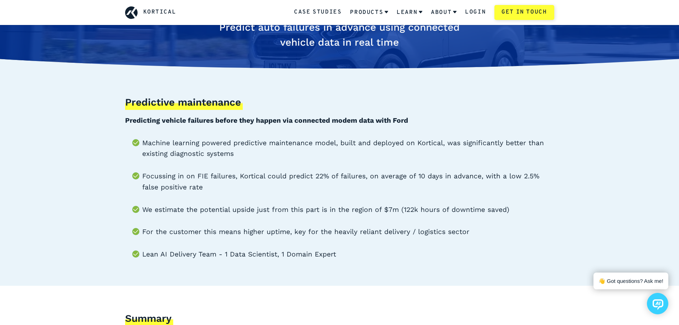
scroll to position [107, 0]
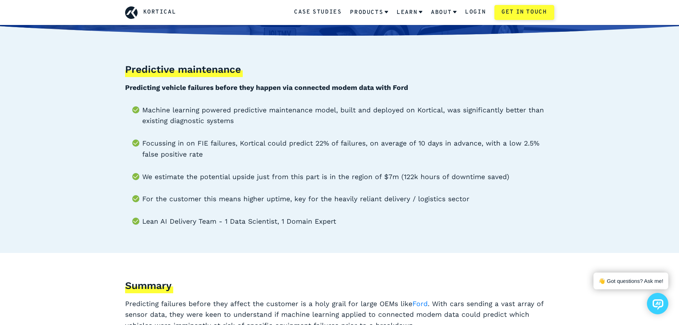
click at [262, 181] on li "We estimate the potential upside just from this part is in the region of $7m (1…" at bounding box center [348, 176] width 412 height 11
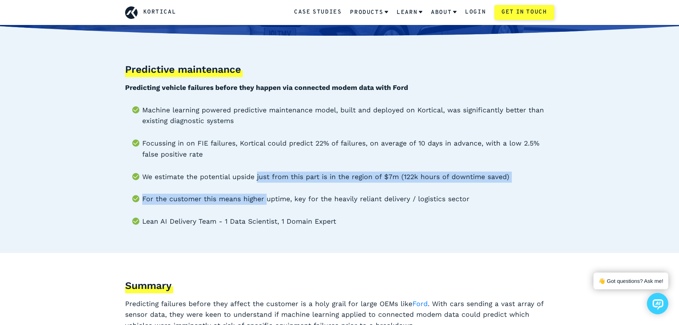
click at [262, 183] on ul "Machine learning powered predictive maintenance model, built and deployed on Ko…" at bounding box center [339, 166] width 429 height 122
click at [265, 179] on li "We estimate the potential upside just from this part is in the region of $7m (1…" at bounding box center [348, 176] width 412 height 11
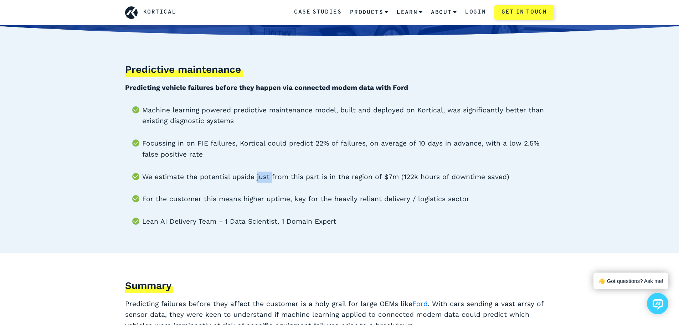
click at [265, 179] on li "We estimate the potential upside just from this part is in the region of $7m (1…" at bounding box center [348, 176] width 412 height 11
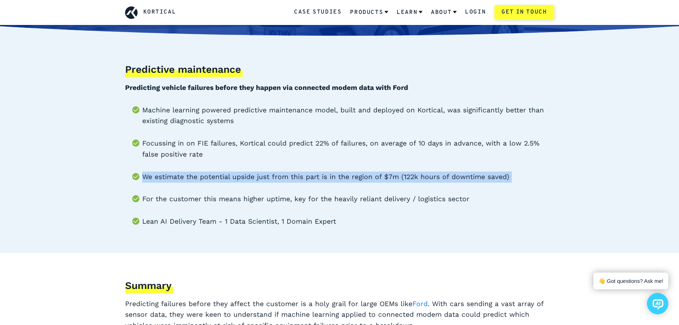
click at [265, 179] on li "We estimate the potential upside just from this part is in the region of $7m (1…" at bounding box center [348, 176] width 412 height 11
click at [275, 175] on li "We estimate the potential upside just from this part is in the region of $7m (1…" at bounding box center [348, 176] width 412 height 11
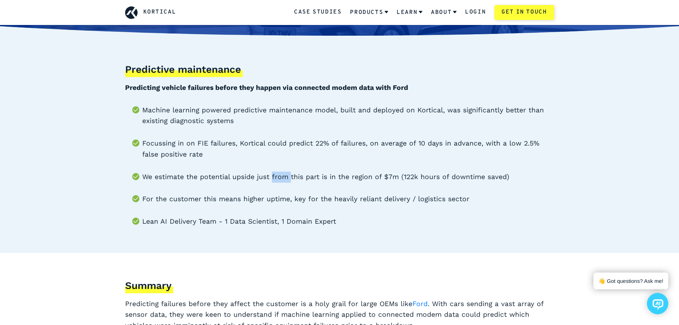
click at [275, 175] on li "We estimate the potential upside just from this part is in the region of $7m (1…" at bounding box center [348, 176] width 412 height 11
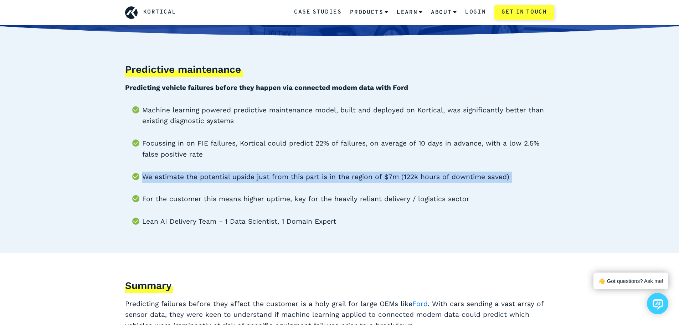
click at [275, 175] on li "We estimate the potential upside just from this part is in the region of $7m (1…" at bounding box center [348, 176] width 412 height 11
click at [267, 176] on li "We estimate the potential upside just from this part is in the region of $7m (1…" at bounding box center [348, 176] width 412 height 11
drag, startPoint x: 247, startPoint y: 177, endPoint x: 400, endPoint y: 175, distance: 152.6
click at [400, 175] on li "We estimate the potential upside just from this part is in the region of $7m (1…" at bounding box center [348, 176] width 412 height 11
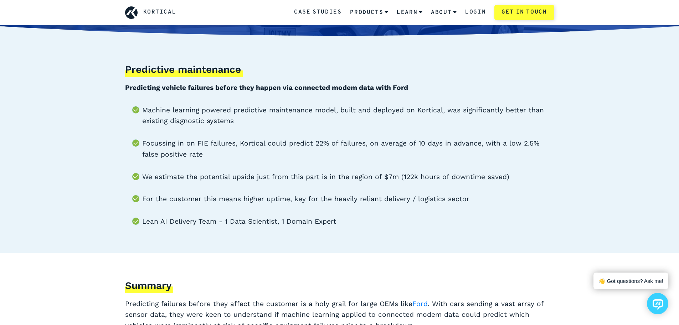
click at [415, 175] on li "We estimate the potential upside just from this part is in the region of $7m (1…" at bounding box center [348, 176] width 412 height 11
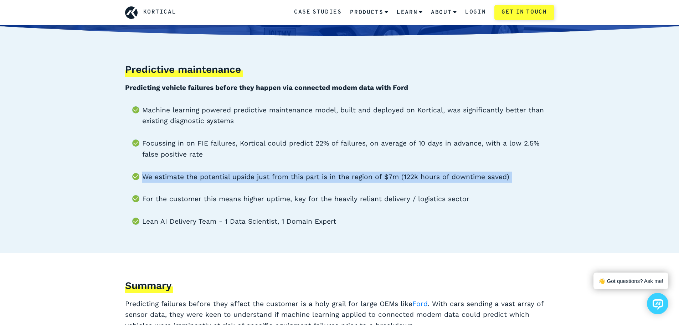
drag, startPoint x: 415, startPoint y: 175, endPoint x: 404, endPoint y: 178, distance: 11.9
click at [415, 175] on li "We estimate the potential upside just from this part is in the region of $7m (1…" at bounding box center [348, 176] width 412 height 11
click at [403, 178] on li "We estimate the potential upside just from this part is in the region of $7m (1…" at bounding box center [348, 176] width 412 height 11
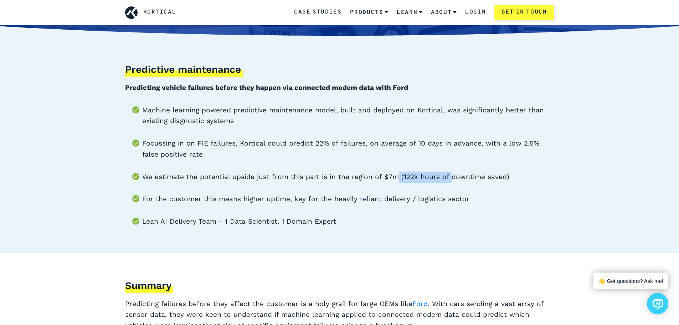
drag, startPoint x: 395, startPoint y: 179, endPoint x: 446, endPoint y: 177, distance: 51.0
click at [446, 177] on li "We estimate the potential upside just from this part is in the region of $7m (1…" at bounding box center [348, 176] width 412 height 11
click at [437, 178] on li "We estimate the potential upside just from this part is in the region of $7m (1…" at bounding box center [348, 176] width 412 height 11
click at [435, 179] on li "We estimate the potential upside just from this part is in the region of $7m (1…" at bounding box center [348, 176] width 412 height 11
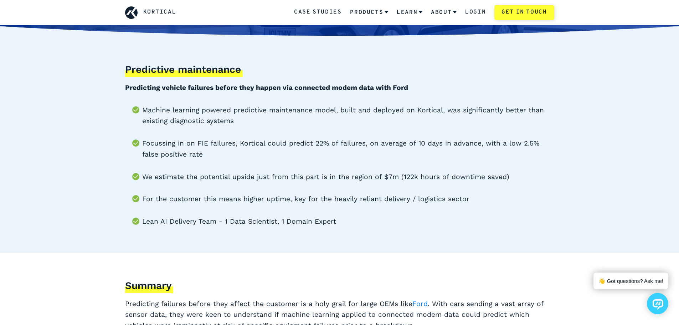
click at [188, 200] on li "For the customer this means higher uptime, key for the heavily reliant delivery…" at bounding box center [348, 199] width 412 height 11
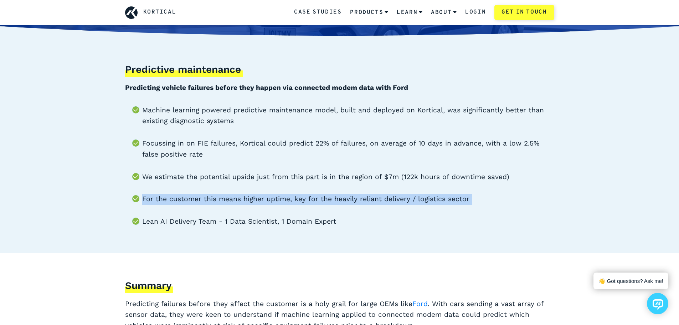
click at [188, 200] on li "For the customer this means higher uptime, key for the heavily reliant delivery…" at bounding box center [348, 199] width 412 height 11
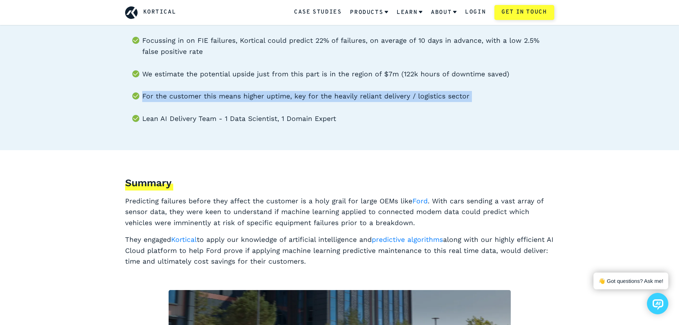
scroll to position [285, 0]
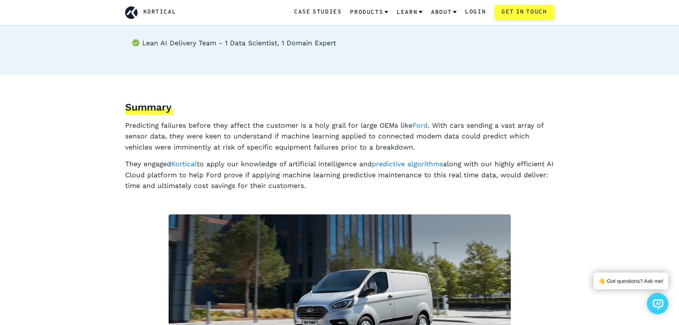
click at [173, 146] on p "Predicting failures before they affect the customer is a holy grail for large O…" at bounding box center [339, 136] width 429 height 33
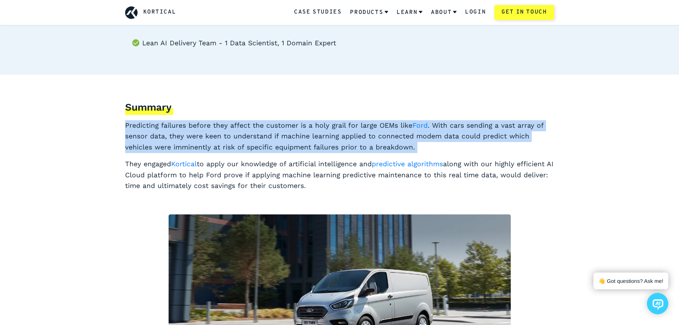
click at [173, 146] on p "Predicting failures before they affect the customer is a holy grail for large O…" at bounding box center [339, 136] width 429 height 33
click at [311, 121] on p "Predicting failures before they affect the customer is a holy grail for large O…" at bounding box center [339, 136] width 429 height 33
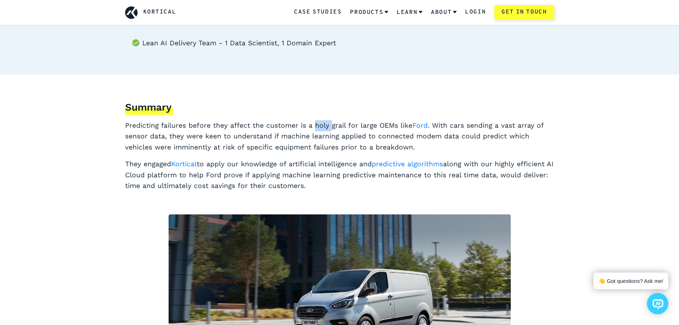
click at [311, 121] on p "Predicting failures before they affect the customer is a holy grail for large O…" at bounding box center [339, 136] width 429 height 33
click at [290, 127] on p "Predicting failures before they affect the customer is a holy grail for large O…" at bounding box center [339, 136] width 429 height 33
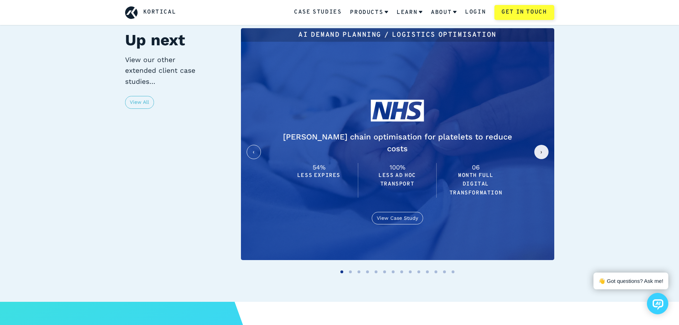
scroll to position [1640, 0]
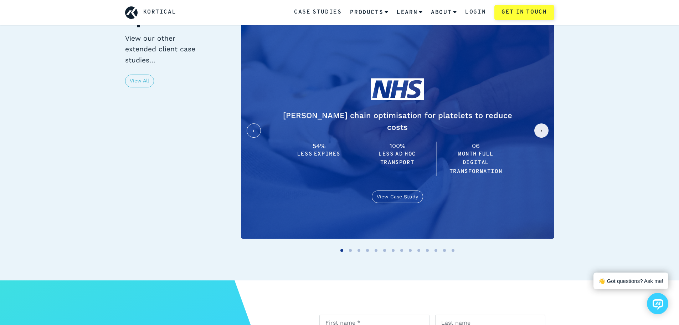
click at [544, 123] on button "next slide / item" at bounding box center [541, 130] width 14 height 14
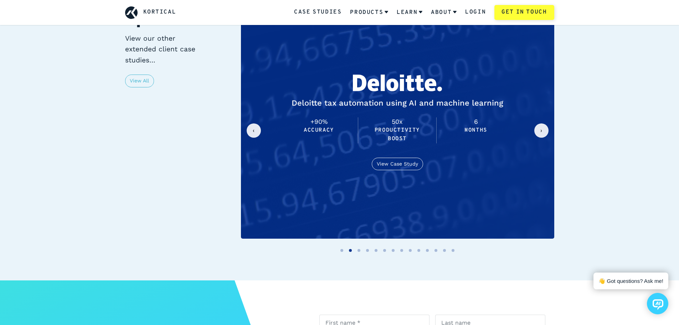
click at [544, 123] on button "next slide / item" at bounding box center [541, 130] width 14 height 14
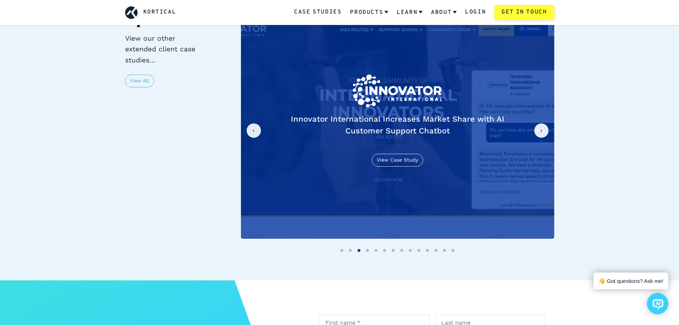
click at [544, 123] on button "next slide / item" at bounding box center [541, 130] width 14 height 14
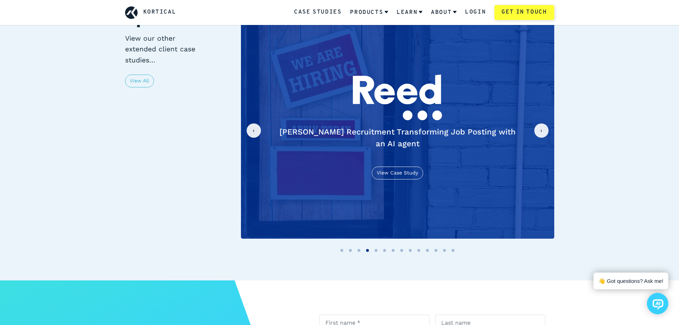
click at [544, 123] on button "next slide / item" at bounding box center [541, 130] width 14 height 14
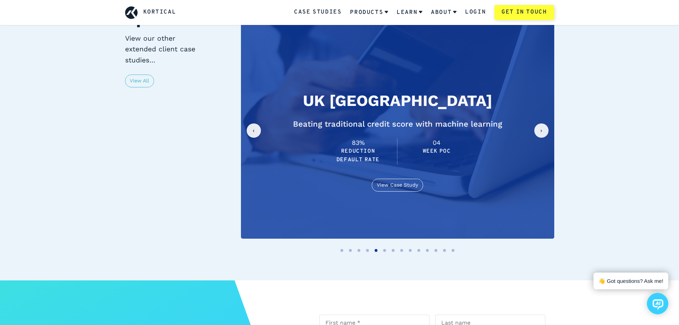
click at [544, 123] on button "next slide / item" at bounding box center [541, 130] width 14 height 14
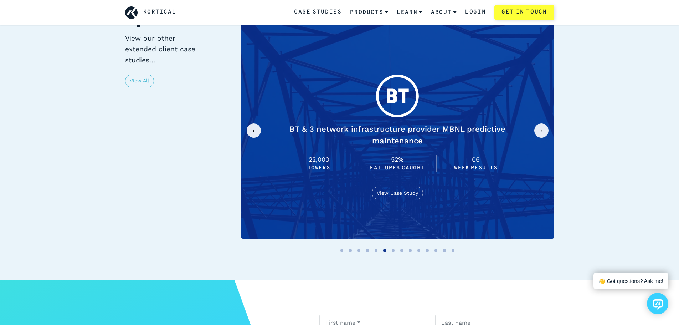
click at [544, 123] on button "next slide / item" at bounding box center [541, 130] width 14 height 14
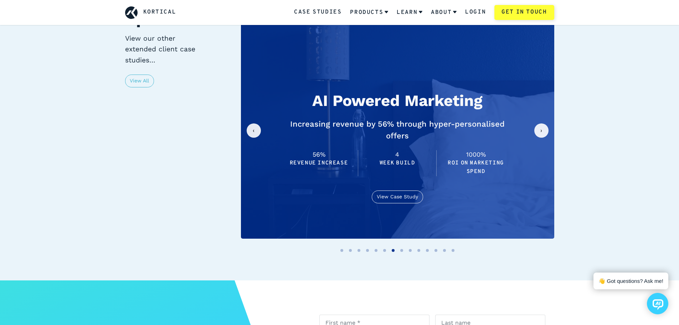
click at [544, 123] on button "next slide / item" at bounding box center [541, 130] width 14 height 14
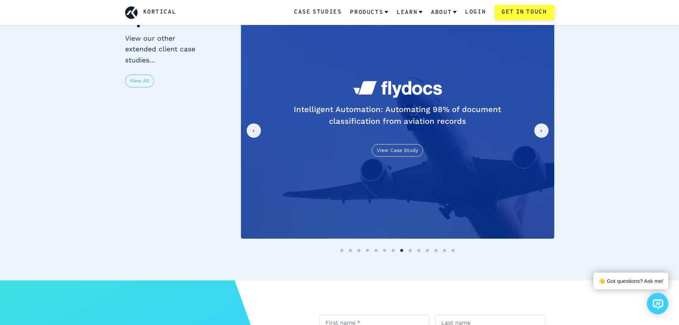
scroll to position [1604, 0]
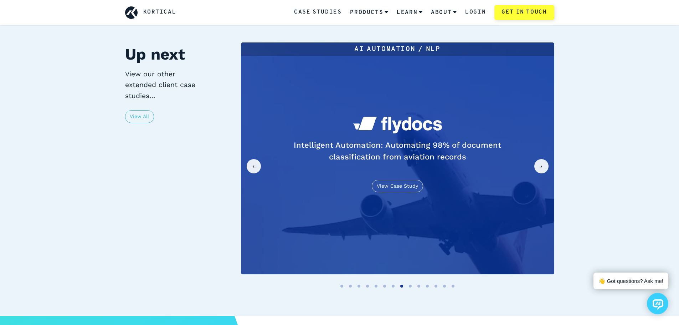
click at [542, 159] on button "next slide / item" at bounding box center [541, 166] width 14 height 14
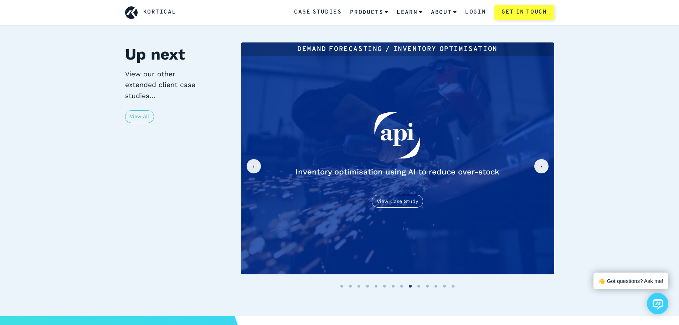
click at [542, 159] on button "next slide / item" at bounding box center [541, 166] width 14 height 14
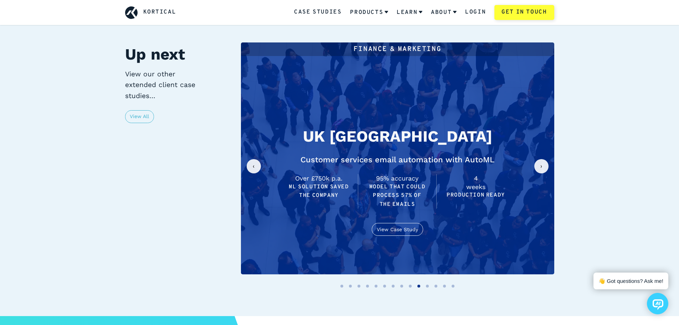
click at [542, 159] on button "next slide / item" at bounding box center [541, 166] width 14 height 14
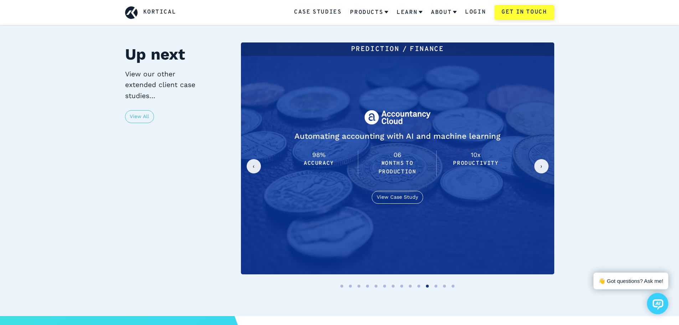
click at [542, 159] on button "next slide / item" at bounding box center [541, 166] width 14 height 14
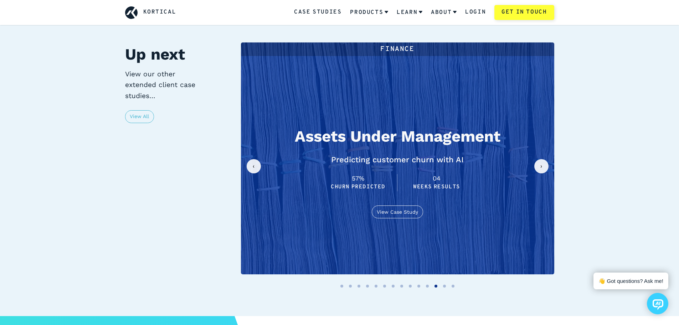
click at [543, 159] on button "next slide / item" at bounding box center [541, 166] width 14 height 14
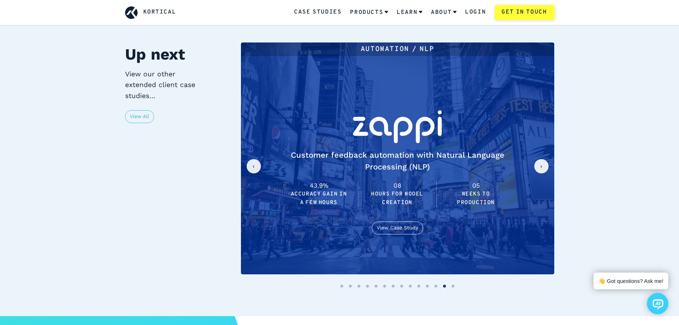
click at [543, 159] on button "next slide / item" at bounding box center [541, 166] width 14 height 14
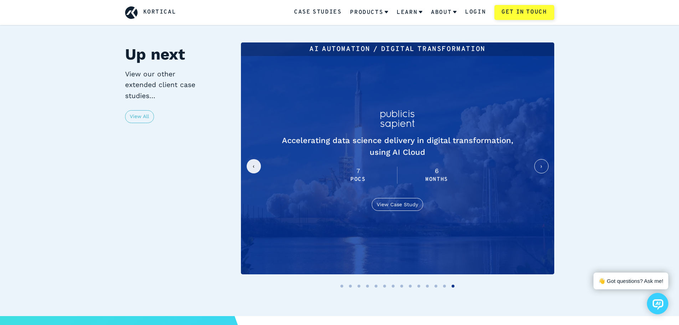
click at [543, 159] on button "next slide / item" at bounding box center [541, 166] width 14 height 14
click at [541, 159] on button "next slide / item" at bounding box center [541, 166] width 14 height 14
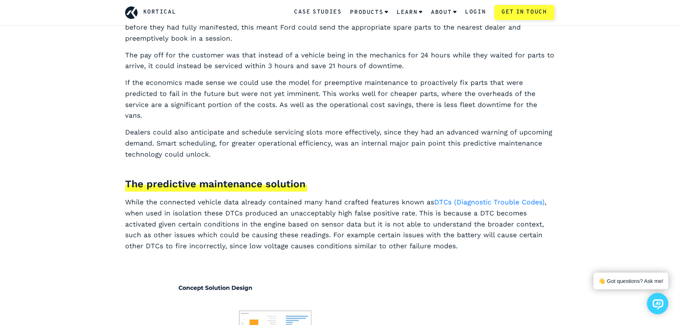
scroll to position [0, 0]
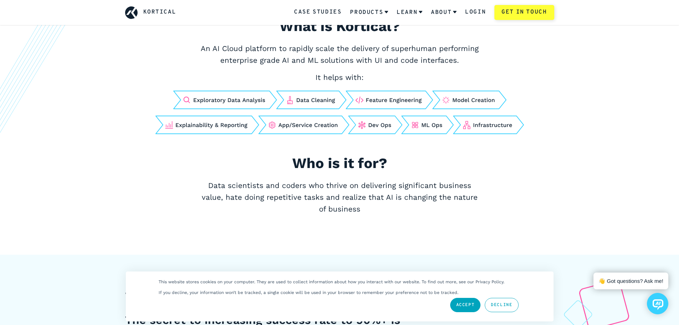
scroll to position [250, 0]
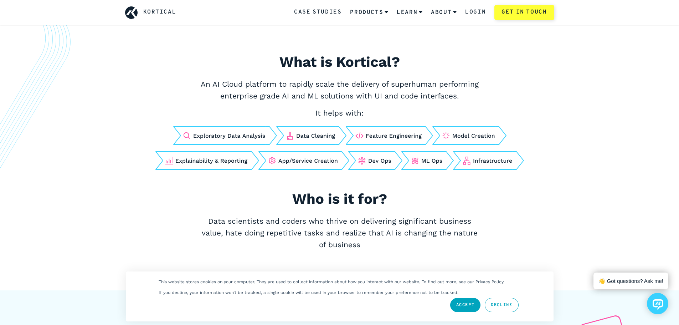
click at [251, 82] on p "An AI Cloud platform to rapidly scale the delivery of superhuman performing ent…" at bounding box center [339, 90] width 285 height 24
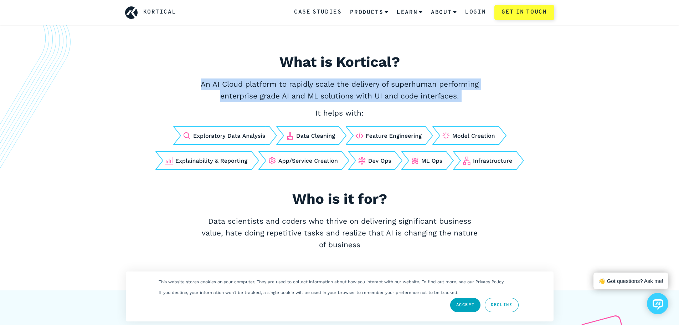
click at [251, 82] on p "An AI Cloud platform to rapidly scale the delivery of superhuman performing ent…" at bounding box center [339, 90] width 285 height 24
click at [298, 86] on p "An AI Cloud platform to rapidly scale the delivery of superhuman performing ent…" at bounding box center [339, 90] width 285 height 24
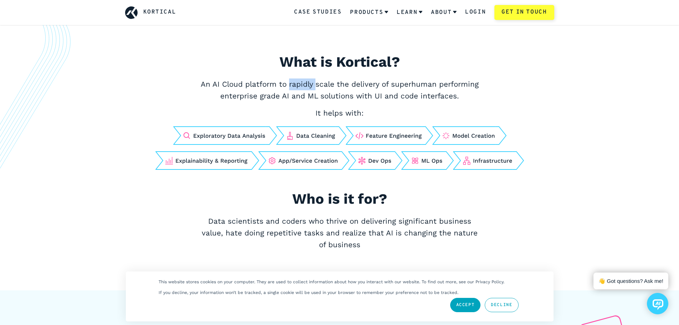
click at [298, 86] on p "An AI Cloud platform to rapidly scale the delivery of superhuman performing ent…" at bounding box center [339, 90] width 285 height 24
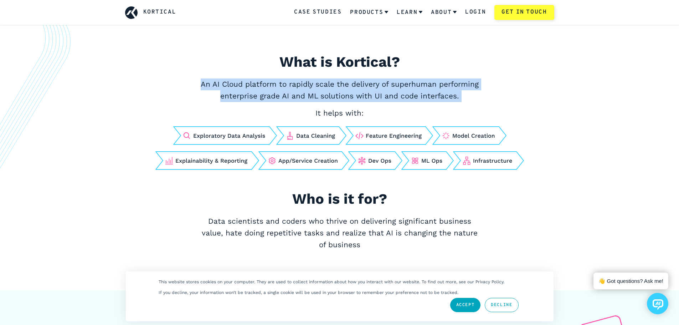
click at [297, 86] on p "An AI Cloud platform to rapidly scale the delivery of superhuman performing ent…" at bounding box center [339, 90] width 285 height 24
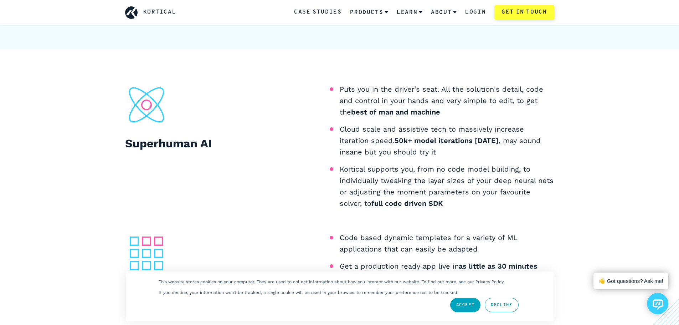
scroll to position [499, 0]
